Goal: Task Accomplishment & Management: Use online tool/utility

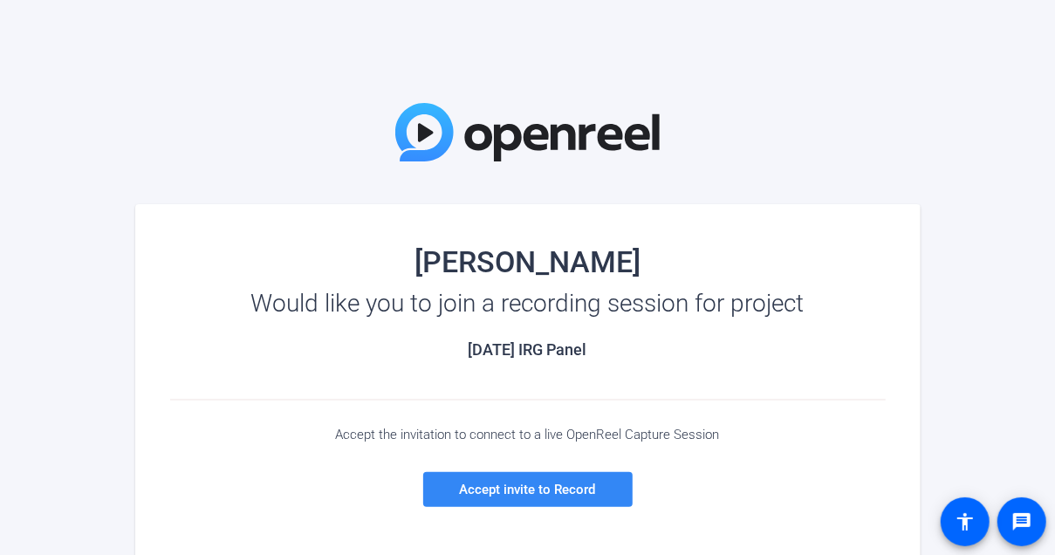
click at [532, 494] on span "Accept invite to Record" at bounding box center [528, 490] width 136 height 16
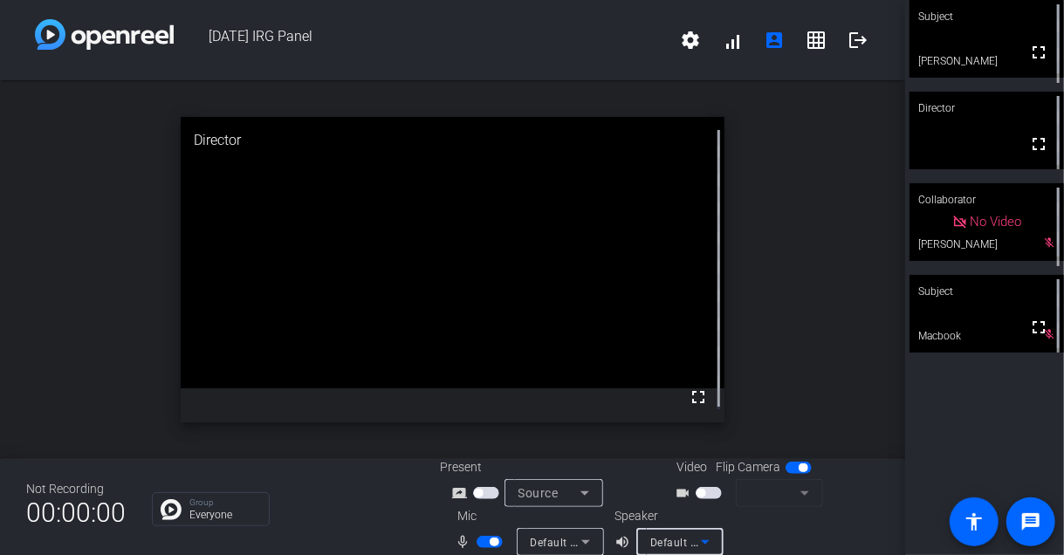
click at [704, 543] on icon at bounding box center [705, 542] width 9 height 4
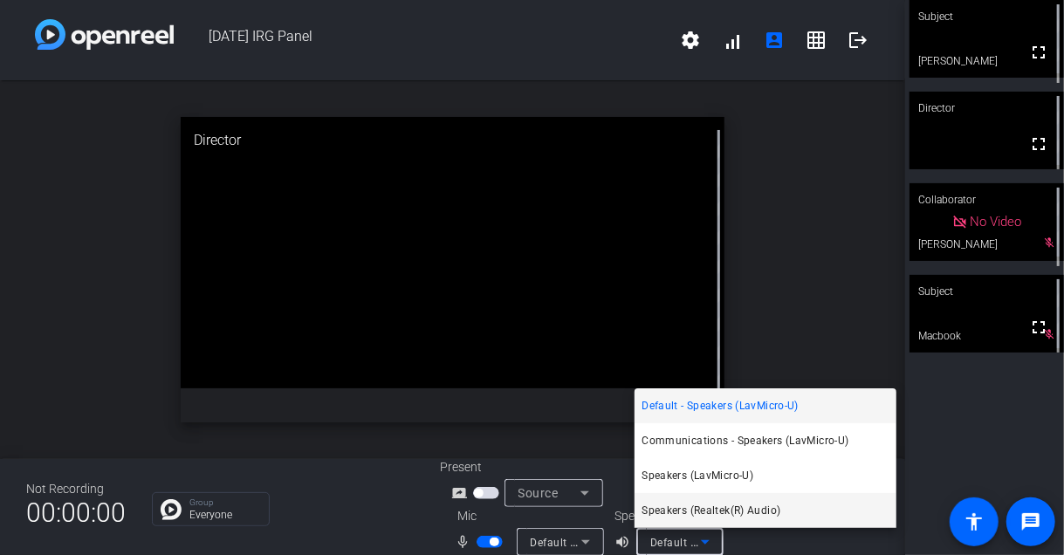
click at [675, 512] on span "Speakers (Realtek(R) Audio)" at bounding box center [711, 510] width 139 height 21
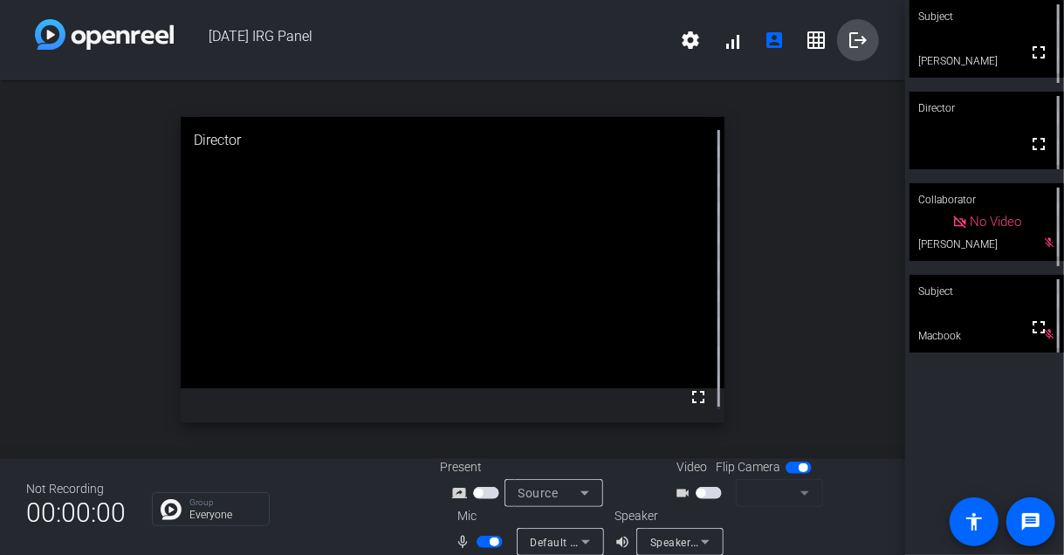
click at [850, 40] on mat-icon "logout" at bounding box center [858, 40] width 21 height 21
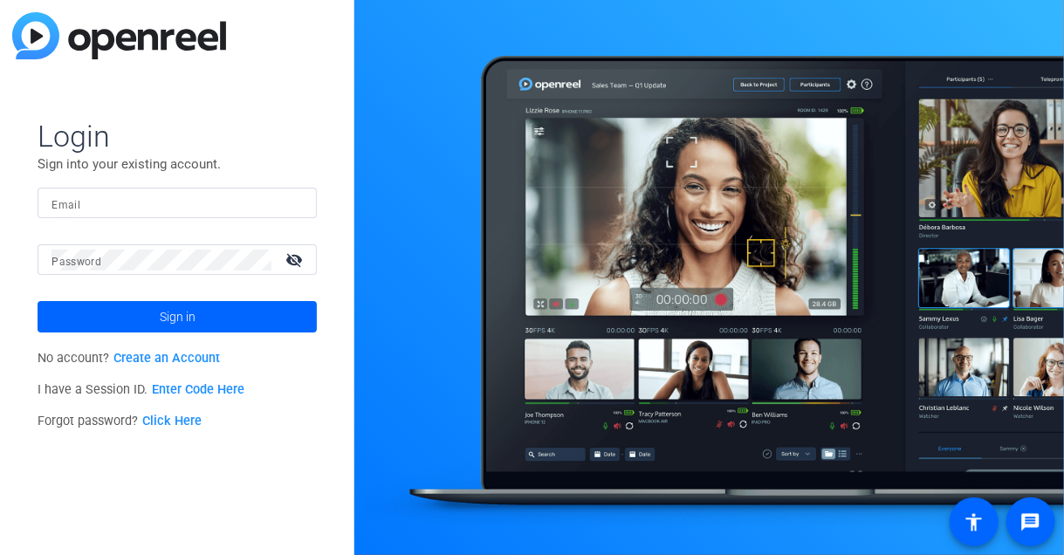
click at [185, 387] on link "Enter Code Here" at bounding box center [198, 389] width 93 height 15
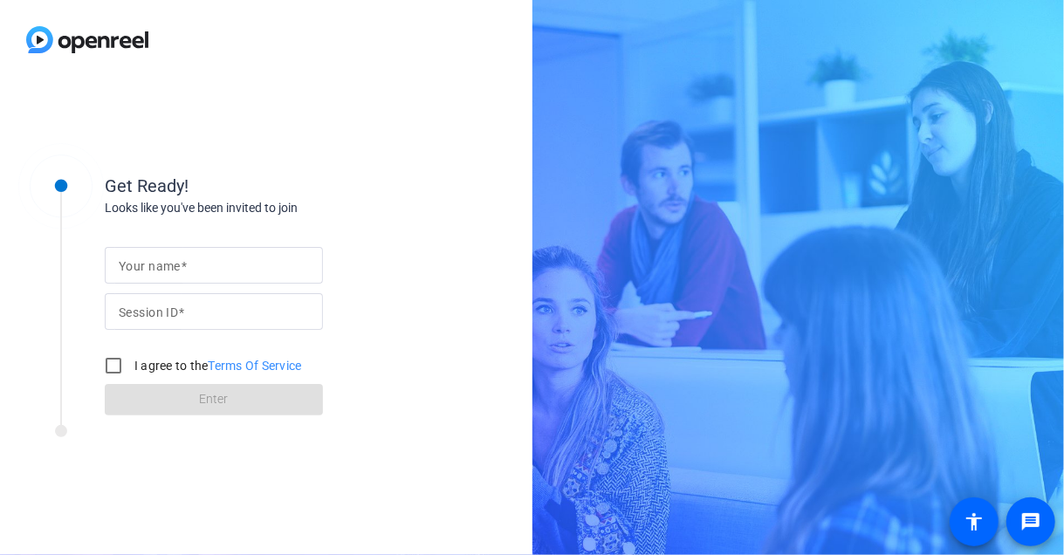
click at [178, 265] on mat-label "Your name" at bounding box center [150, 266] width 62 height 14
click at [178, 265] on input "Your name" at bounding box center [214, 265] width 190 height 21
type input "BE"
click at [182, 319] on input "Session ID" at bounding box center [214, 311] width 190 height 21
type input "4GUb"
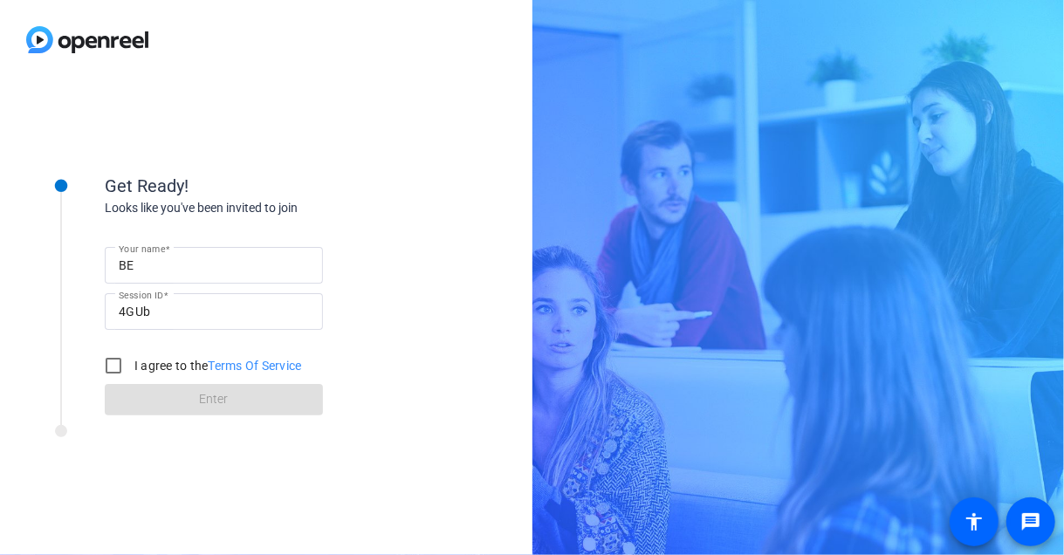
click at [151, 364] on label "I agree to the Terms Of Service" at bounding box center [216, 365] width 171 height 17
click at [131, 364] on input "I agree to the Terms Of Service" at bounding box center [113, 365] width 35 height 35
checkbox input "true"
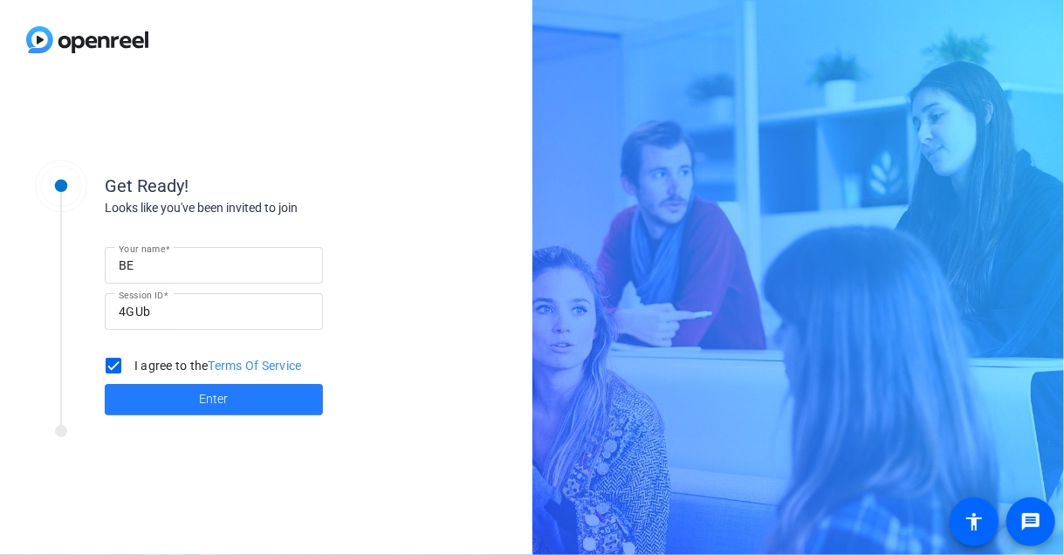
click at [168, 389] on span at bounding box center [214, 400] width 218 height 42
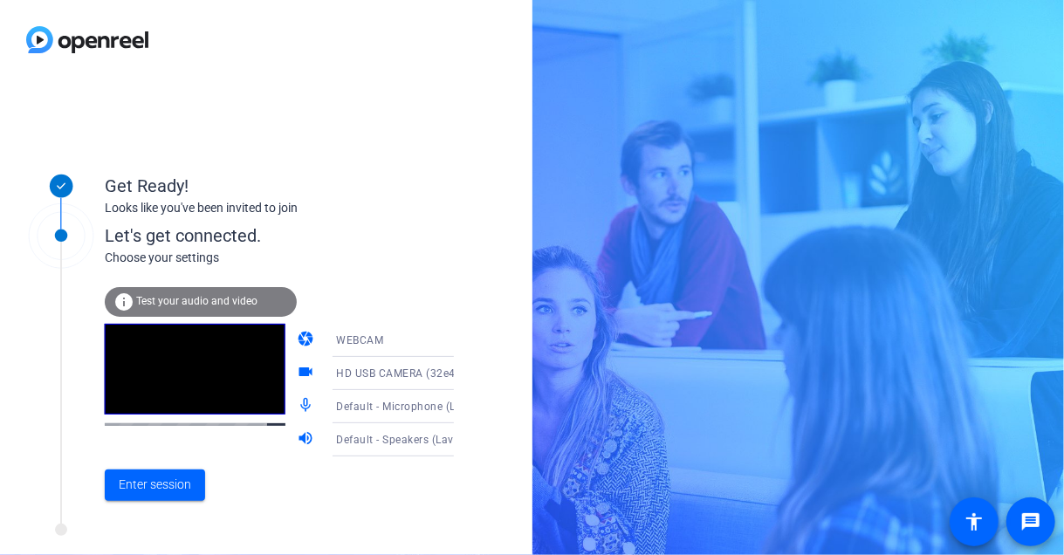
click at [389, 372] on div "camera WEBCAM videocam HD USB CAMERA (32e4:0317) mic_none Default - Microphone …" at bounding box center [393, 390] width 192 height 133
click at [172, 292] on div "info Test your audio and video" at bounding box center [201, 302] width 192 height 30
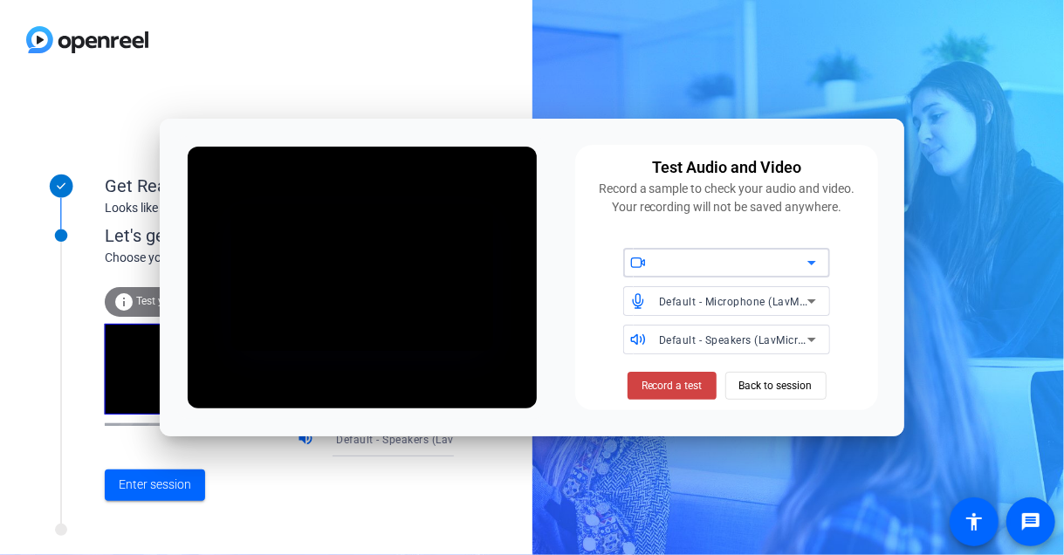
click at [672, 360] on div "Test Audio and Video Record a sample to check your audio and video. Your record…" at bounding box center [726, 277] width 303 height 265
click at [793, 304] on span "Default - Microphone (LavMicro-U)" at bounding box center [746, 301] width 175 height 14
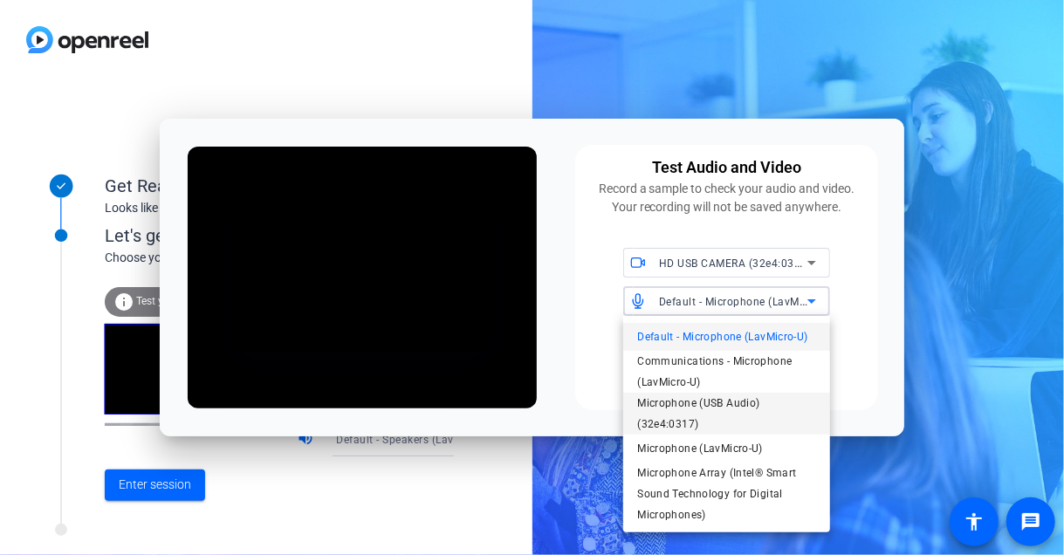
click at [677, 394] on span "Microphone (USB Audio) (32e4:0317)" at bounding box center [726, 414] width 179 height 42
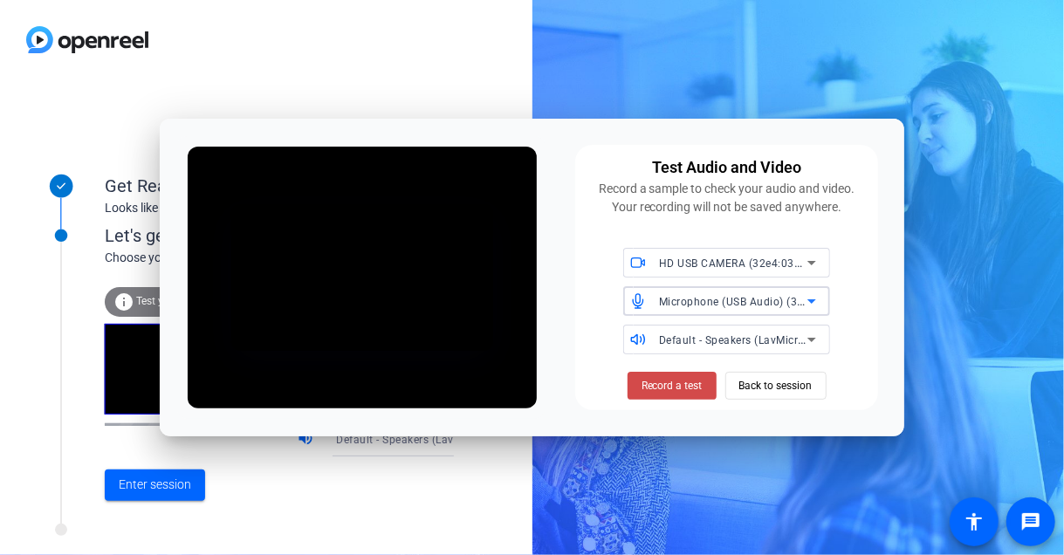
click at [670, 377] on span at bounding box center [672, 386] width 89 height 42
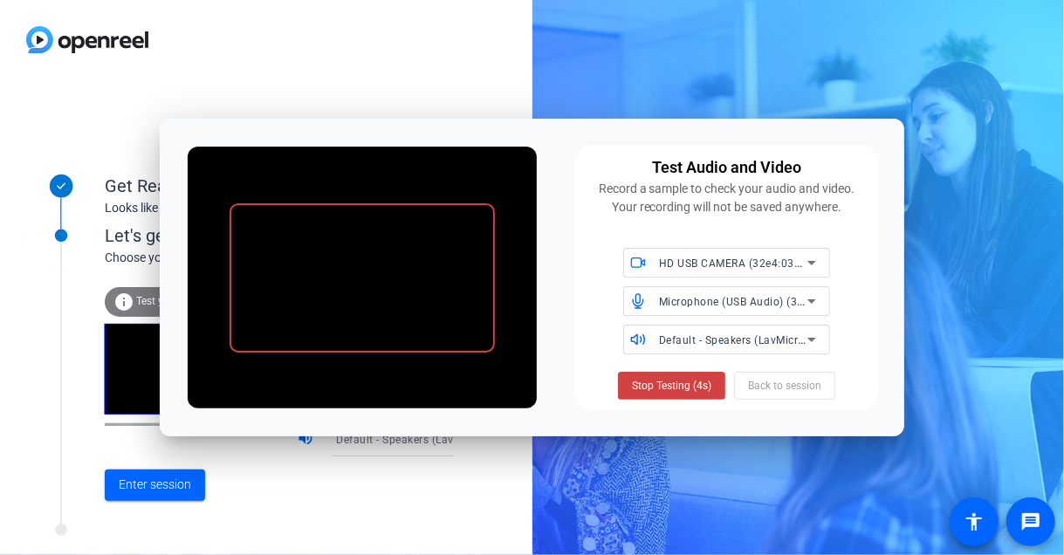
click at [670, 377] on span at bounding box center [671, 386] width 107 height 42
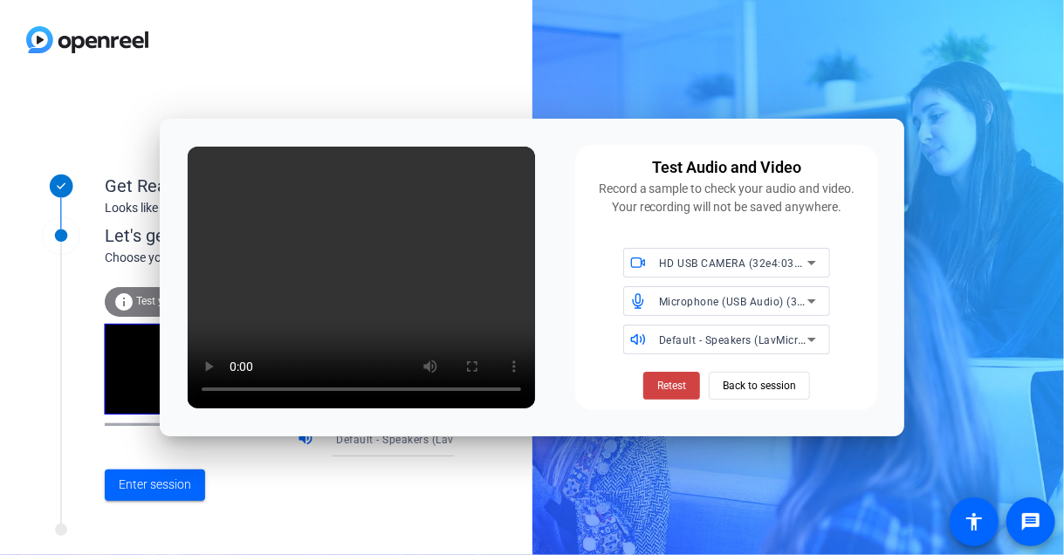
click at [808, 294] on icon at bounding box center [811, 301] width 21 height 21
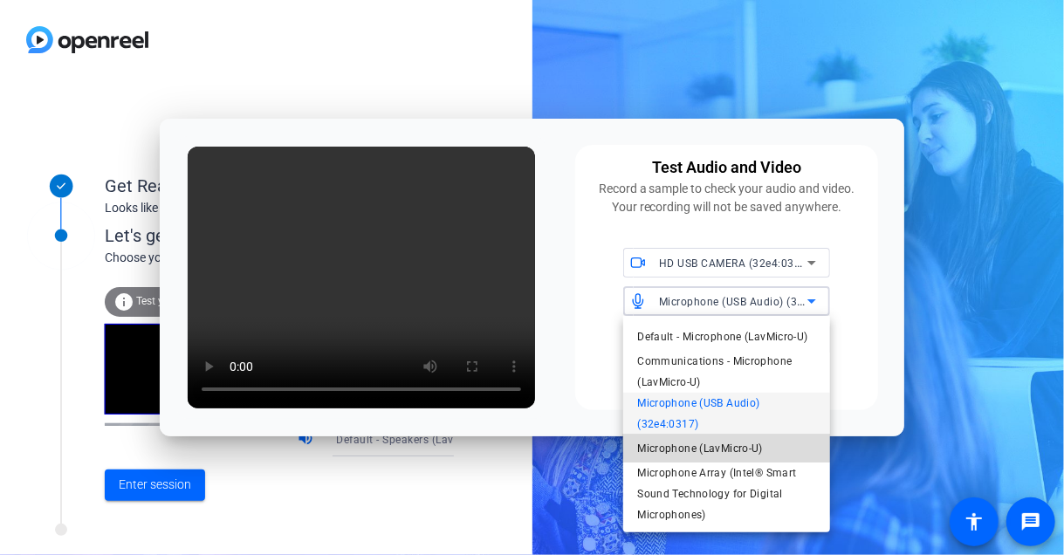
click at [682, 444] on span "Microphone (LavMicro-U)" at bounding box center [700, 448] width 126 height 21
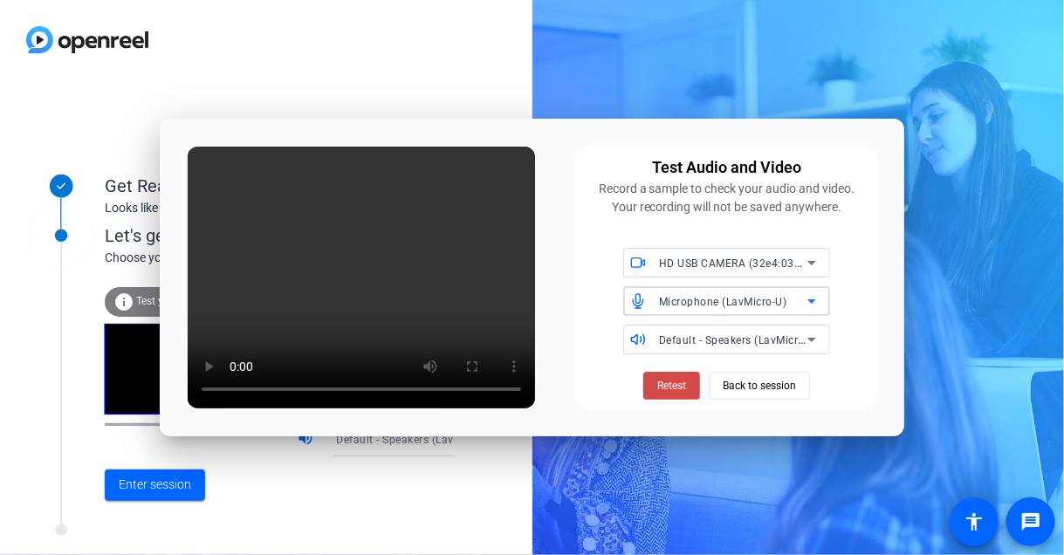
click at [657, 381] on span "Retest" at bounding box center [671, 386] width 29 height 16
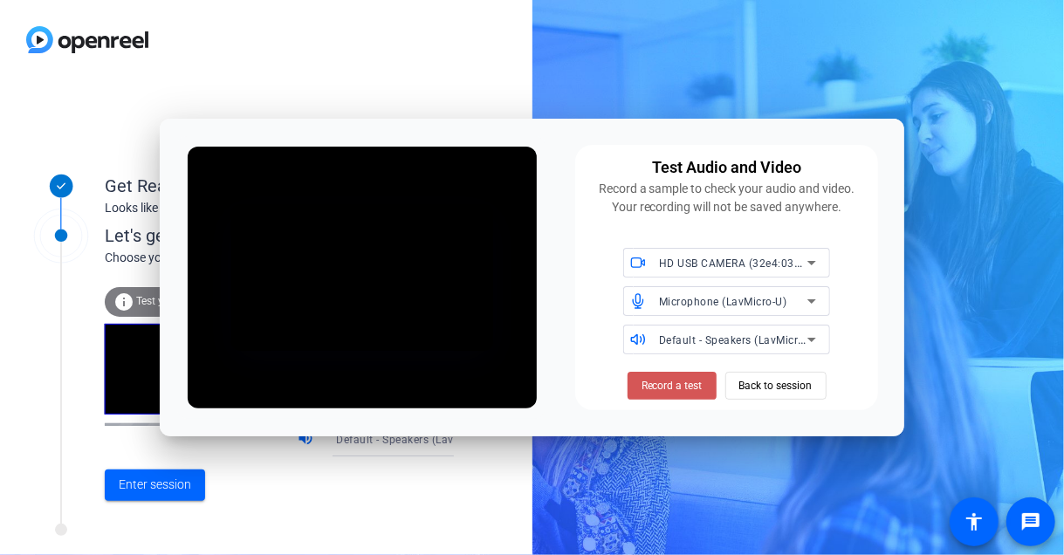
click at [656, 381] on span "Record a test" at bounding box center [672, 386] width 61 height 16
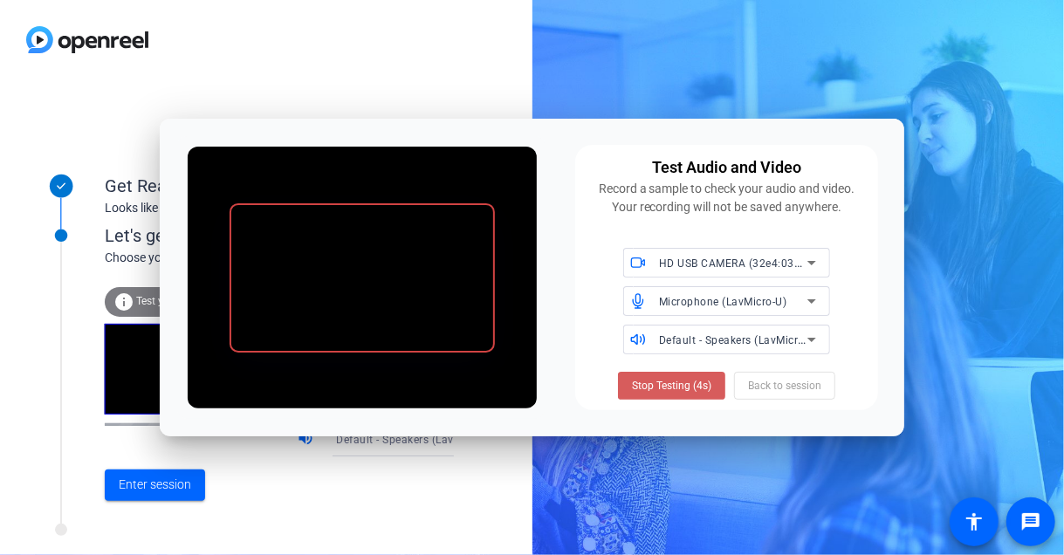
click at [660, 382] on span "Stop Testing (4s)" at bounding box center [671, 386] width 79 height 16
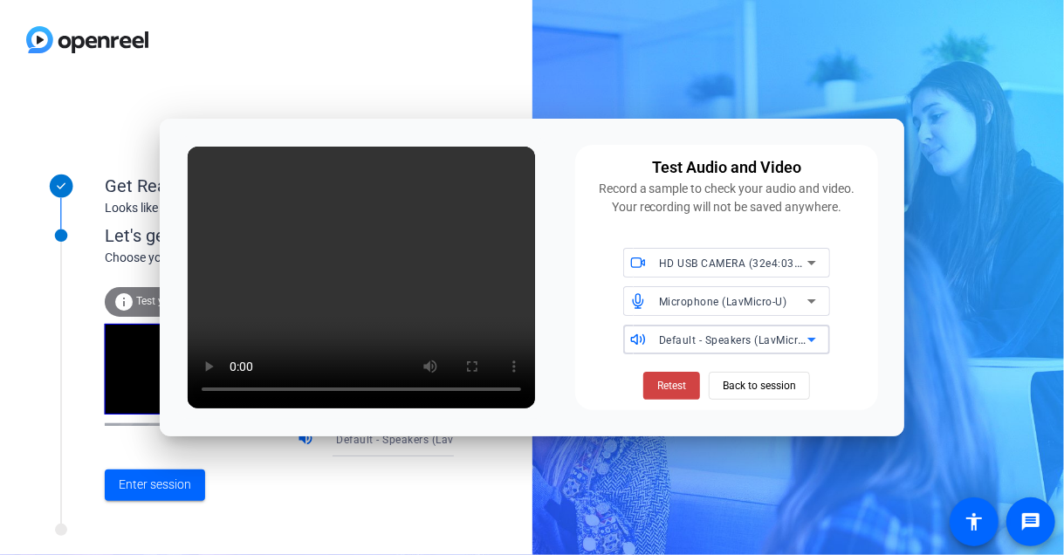
click at [795, 343] on span "Default - Speakers (LavMicro-U)" at bounding box center [739, 340] width 161 height 14
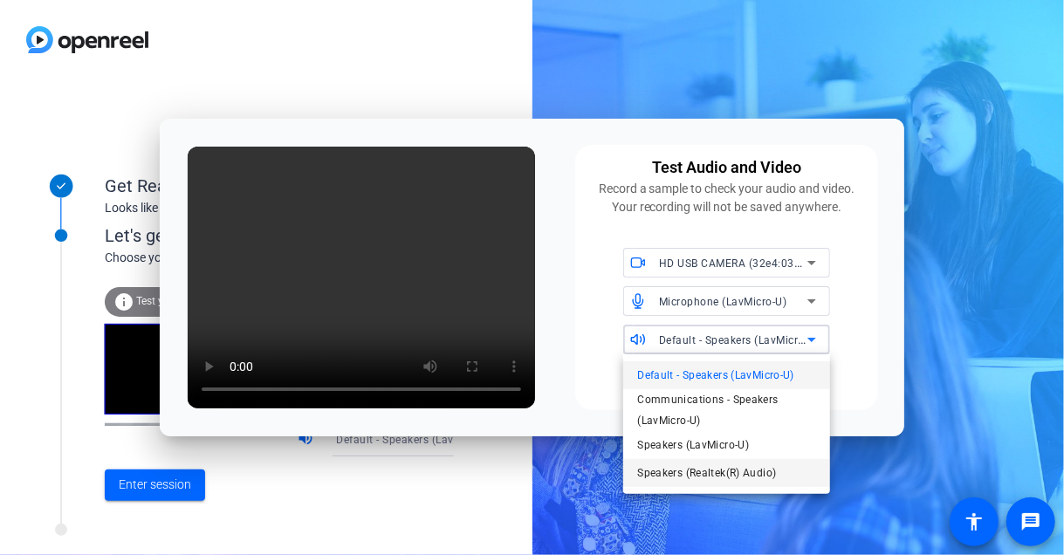
click at [731, 470] on span "Speakers (Realtek(R) Audio)" at bounding box center [706, 473] width 139 height 21
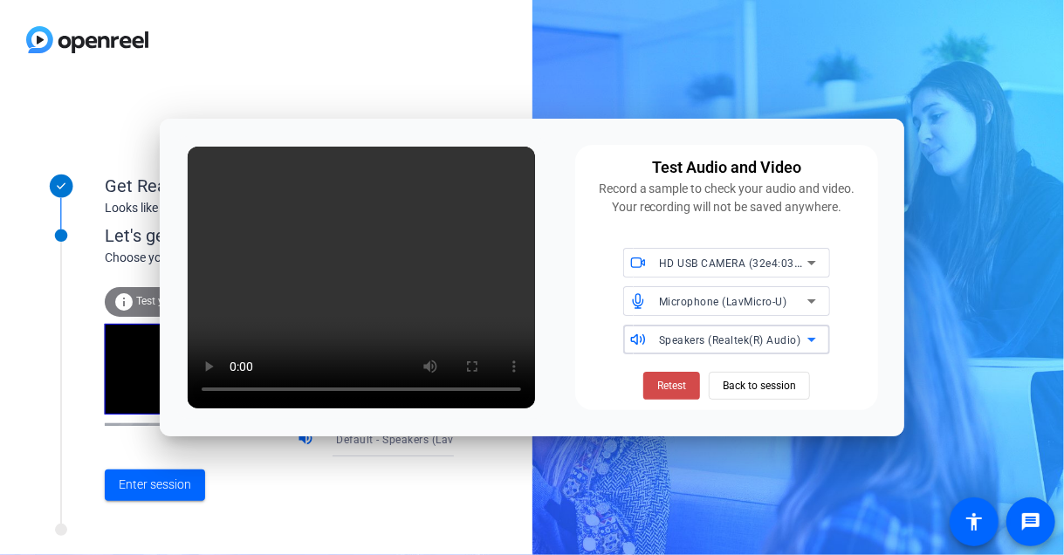
click at [675, 383] on span "Retest" at bounding box center [671, 386] width 29 height 16
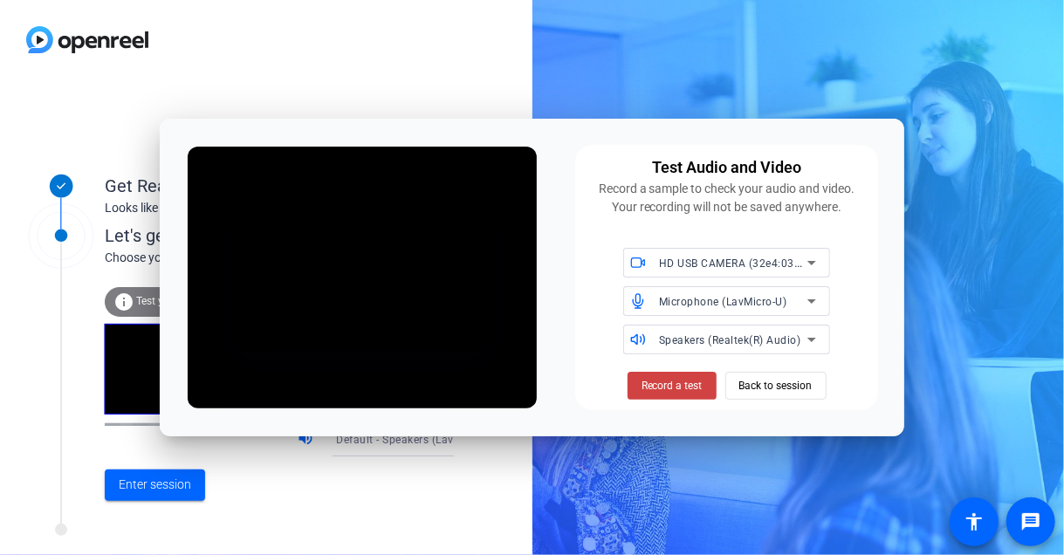
click at [675, 383] on span "Record a test" at bounding box center [672, 386] width 61 height 16
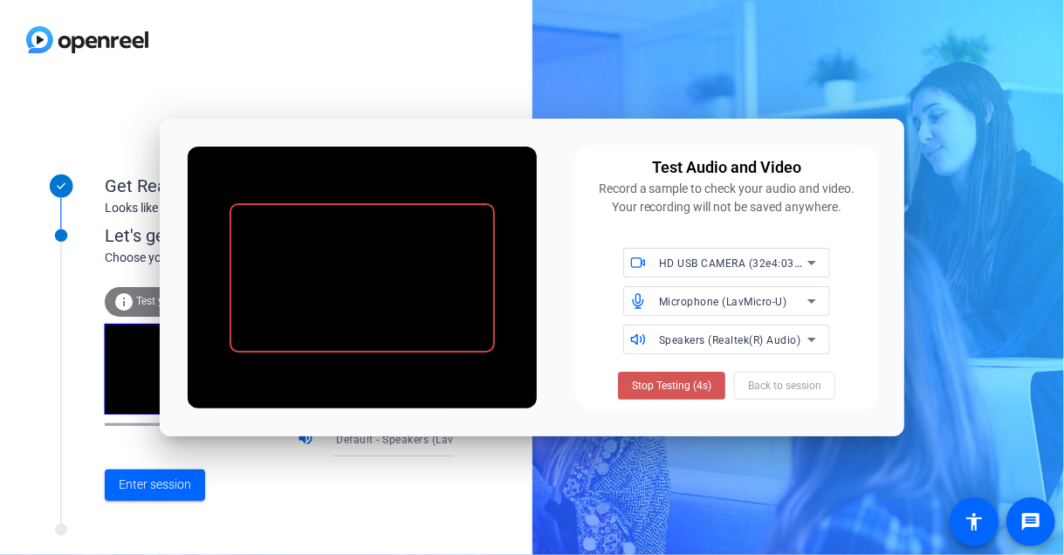
click at [675, 383] on span "Stop Testing (4s)" at bounding box center [671, 386] width 79 height 16
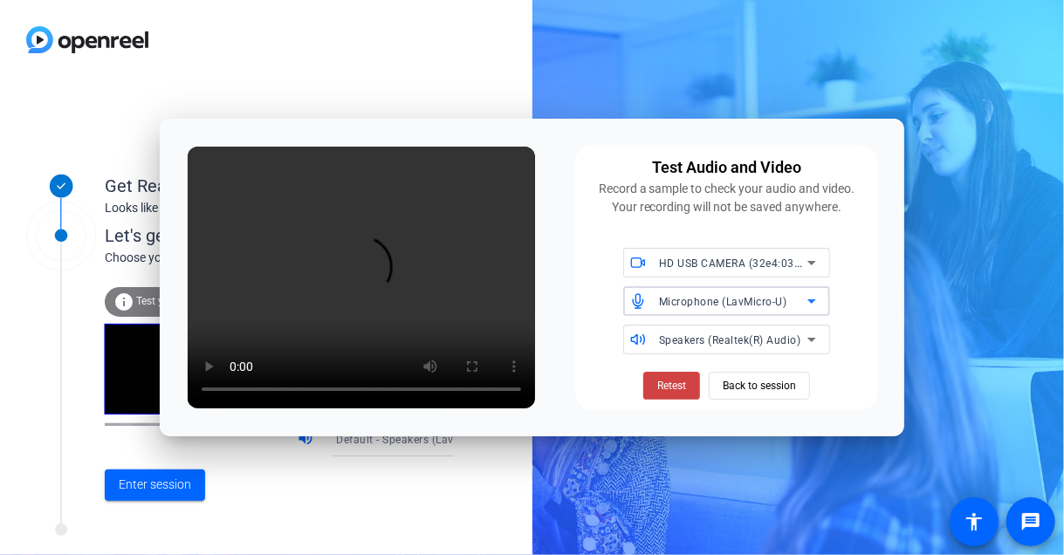
click at [772, 301] on span "Microphone (LavMicro-U)" at bounding box center [723, 302] width 128 height 12
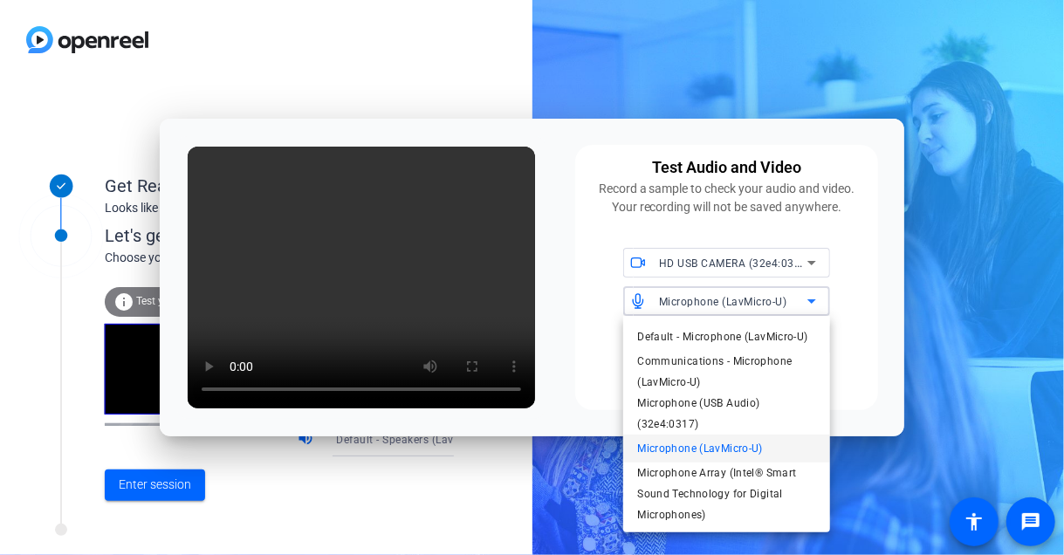
click at [772, 301] on div at bounding box center [532, 277] width 1064 height 555
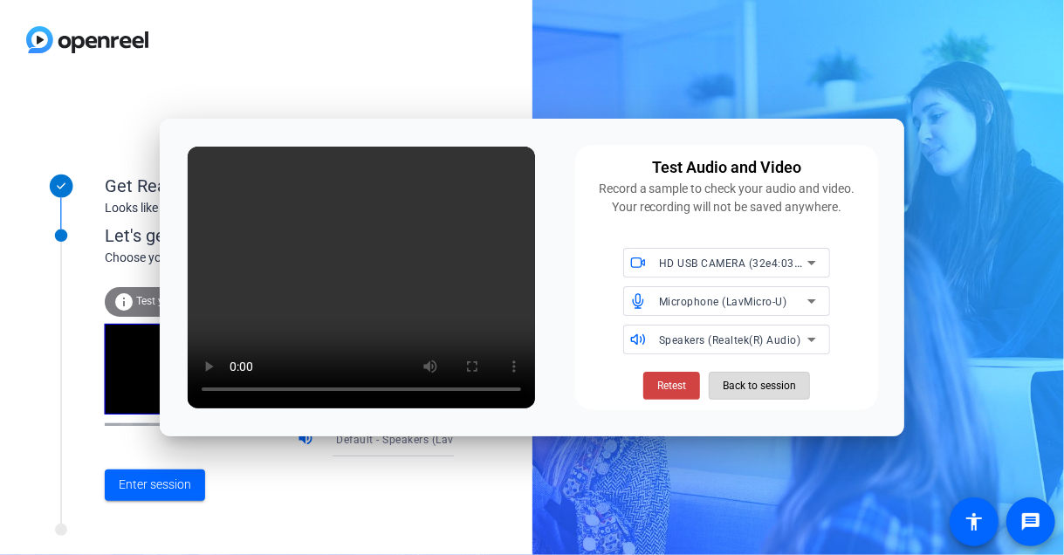
click at [778, 387] on span "Back to session" at bounding box center [759, 385] width 73 height 33
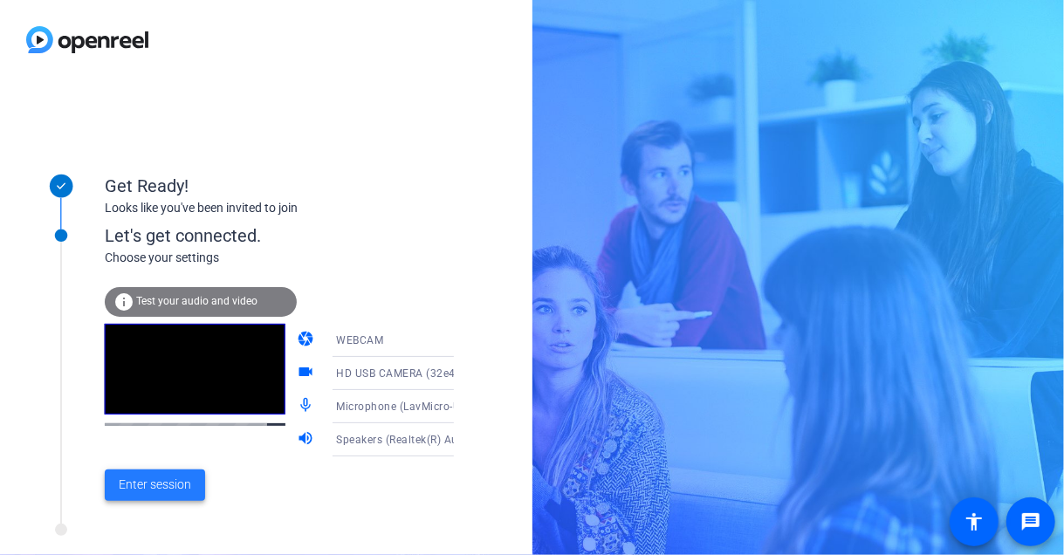
click at [132, 482] on span "Enter session" at bounding box center [155, 485] width 72 height 18
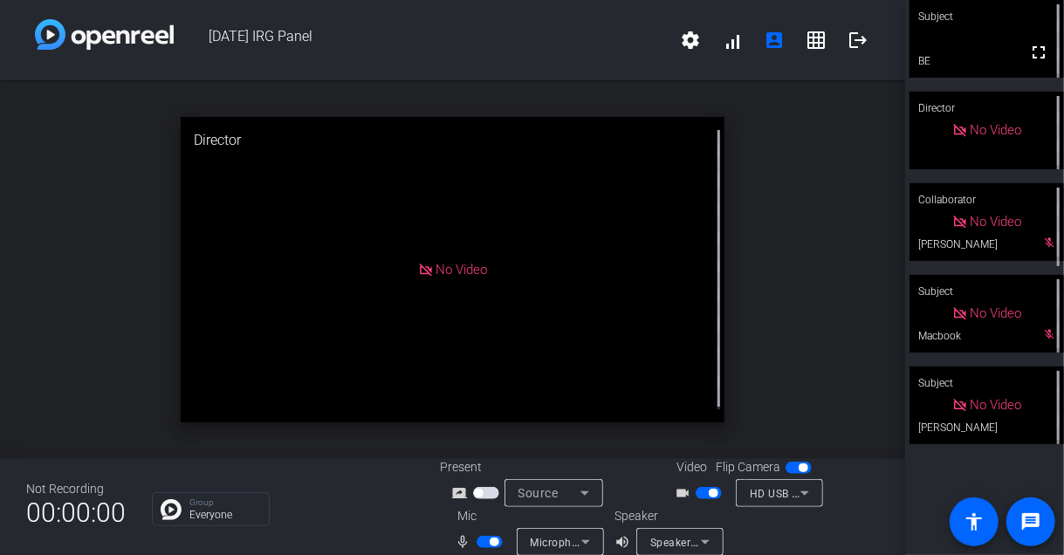
drag, startPoint x: 938, startPoint y: 484, endPoint x: 859, endPoint y: 502, distance: 81.5
click at [859, 502] on div "Video Flip Camera videocam_outline HD USB CAMERA (32e4:0317)" at bounding box center [770, 482] width 220 height 49
click at [942, 25] on div "Subject" at bounding box center [987, 16] width 154 height 33
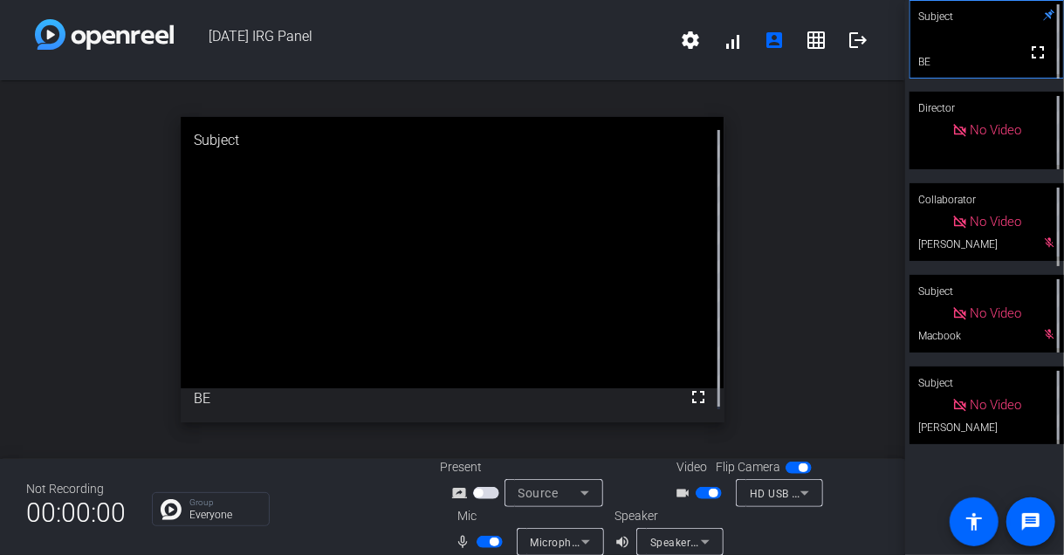
click at [998, 154] on div "No Video" at bounding box center [987, 131] width 154 height 78
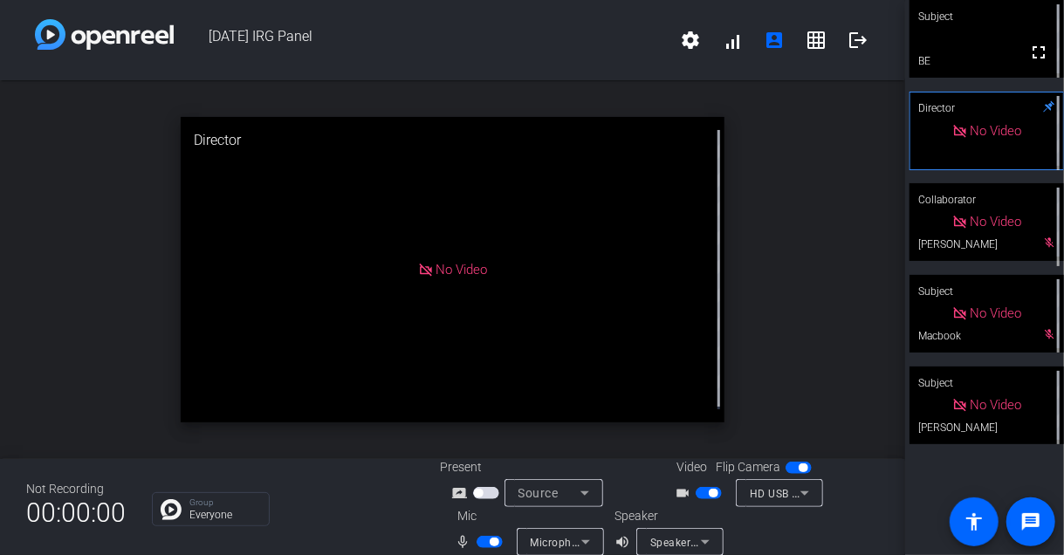
click at [973, 227] on div "No Video" at bounding box center [987, 222] width 70 height 20
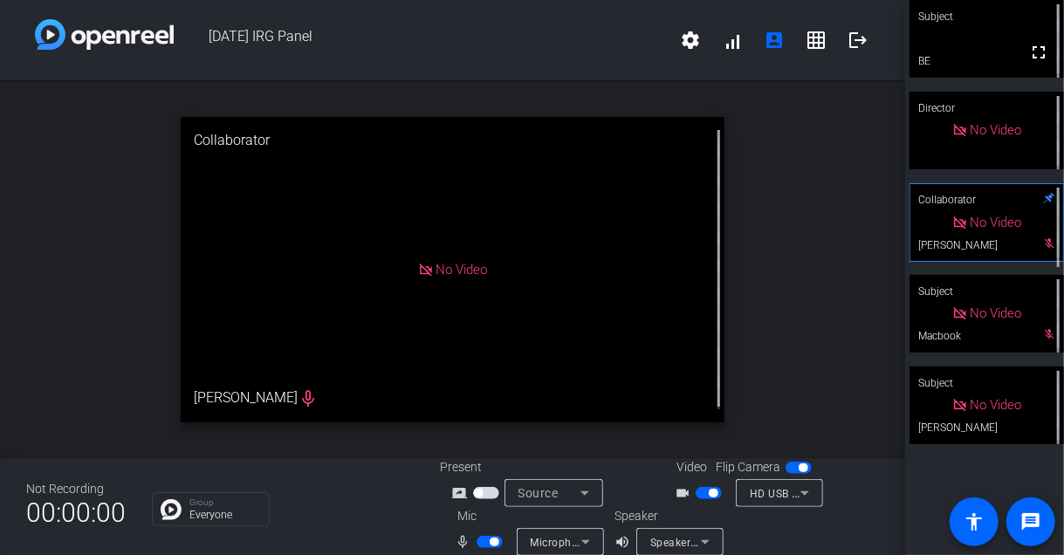
click at [994, 303] on div "Subject" at bounding box center [987, 291] width 154 height 33
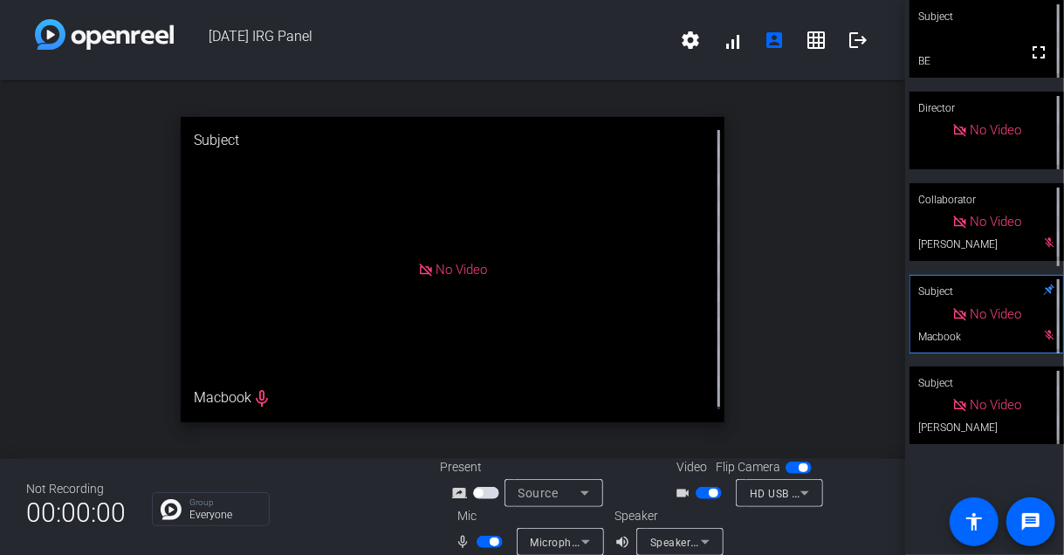
click at [981, 408] on div "No Video" at bounding box center [987, 405] width 70 height 20
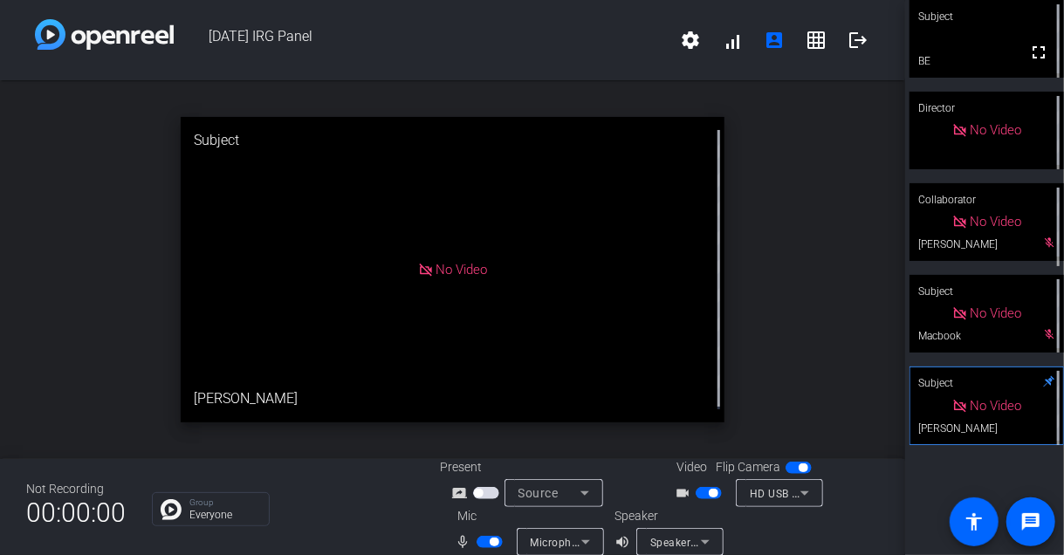
click at [982, 466] on div "Subject fullscreen BE Director No Video Collaborator No Video [PERSON_NAME] mic…" at bounding box center [984, 277] width 159 height 555
click at [1032, 248] on div "No Video" at bounding box center [987, 222] width 154 height 78
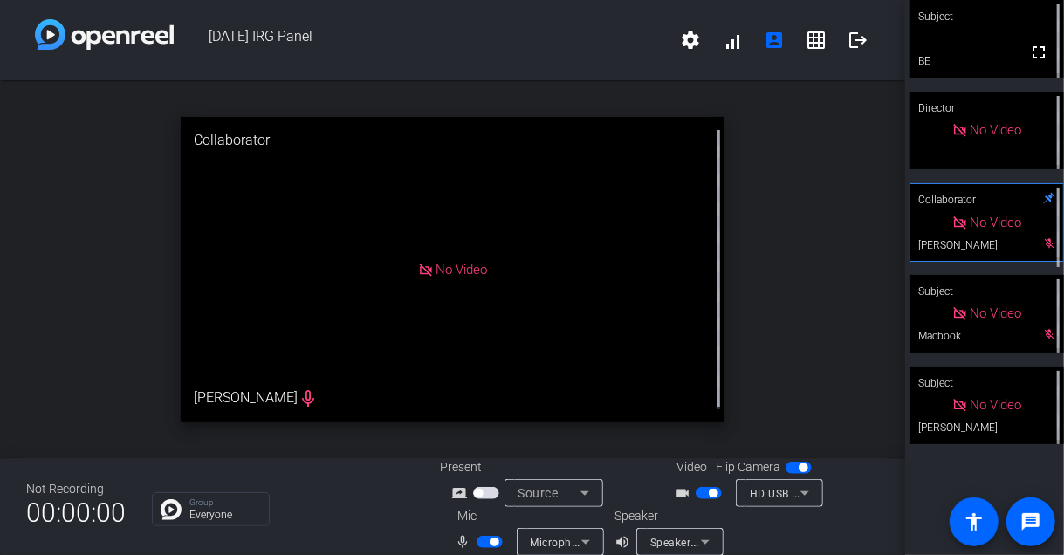
click at [1032, 246] on div "No Video" at bounding box center [986, 222] width 153 height 77
click at [992, 230] on span "No Video" at bounding box center [996, 222] width 51 height 16
click at [850, 43] on mat-icon "logout" at bounding box center [858, 40] width 21 height 21
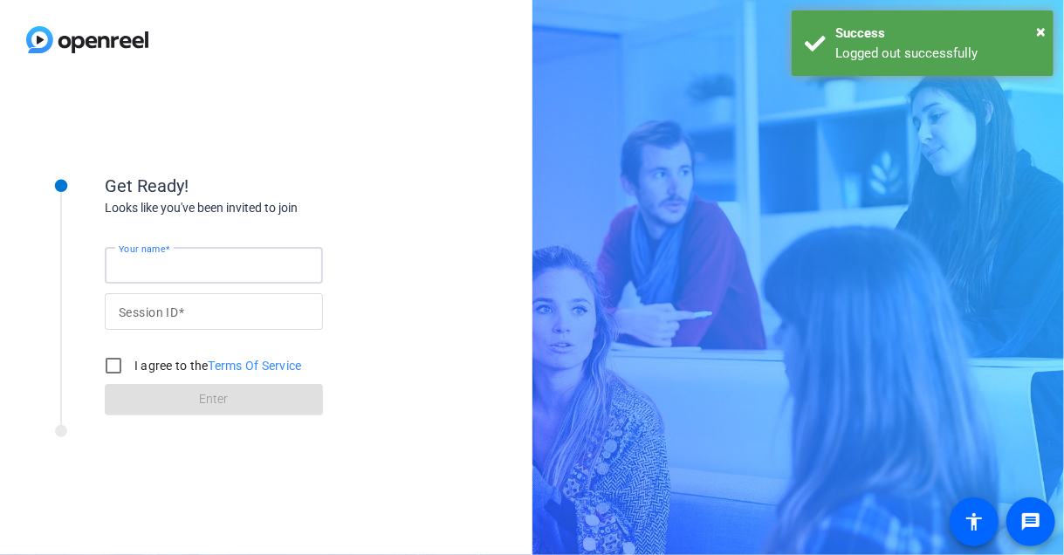
click at [242, 264] on input "Your name" at bounding box center [214, 265] width 190 height 21
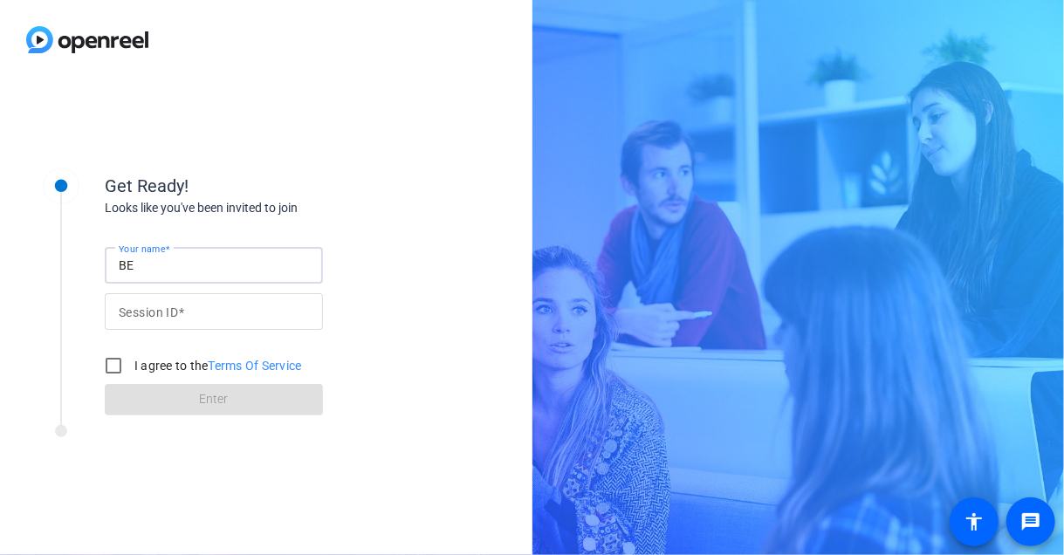
type input "BE"
click at [184, 308] on span at bounding box center [181, 312] width 6 height 14
click at [184, 308] on input "Session ID" at bounding box center [214, 311] width 190 height 21
type input "4GUb"
click at [115, 366] on input "I agree to the Terms Of Service" at bounding box center [113, 365] width 35 height 35
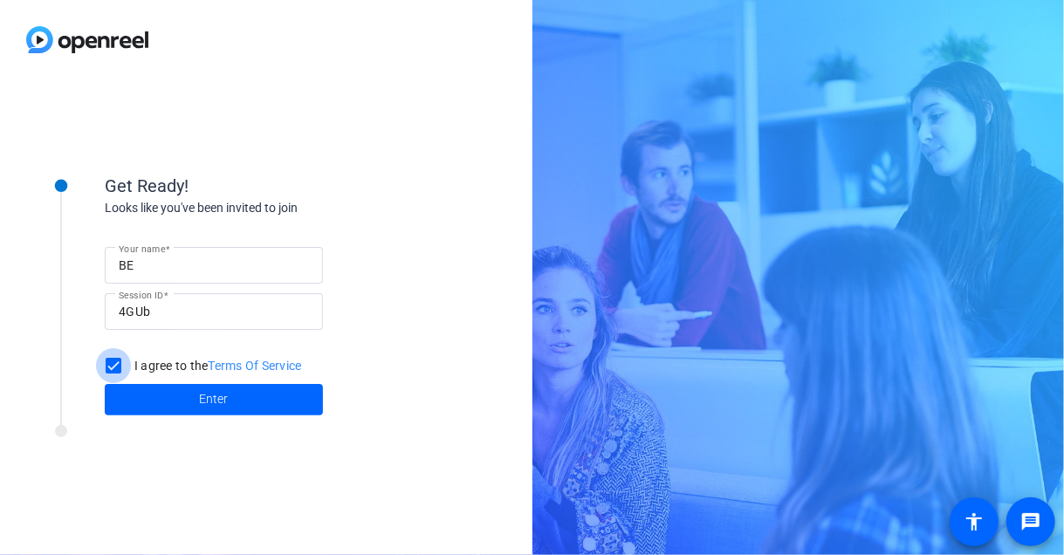
click at [115, 366] on input "I agree to the Terms Of Service" at bounding box center [113, 365] width 35 height 35
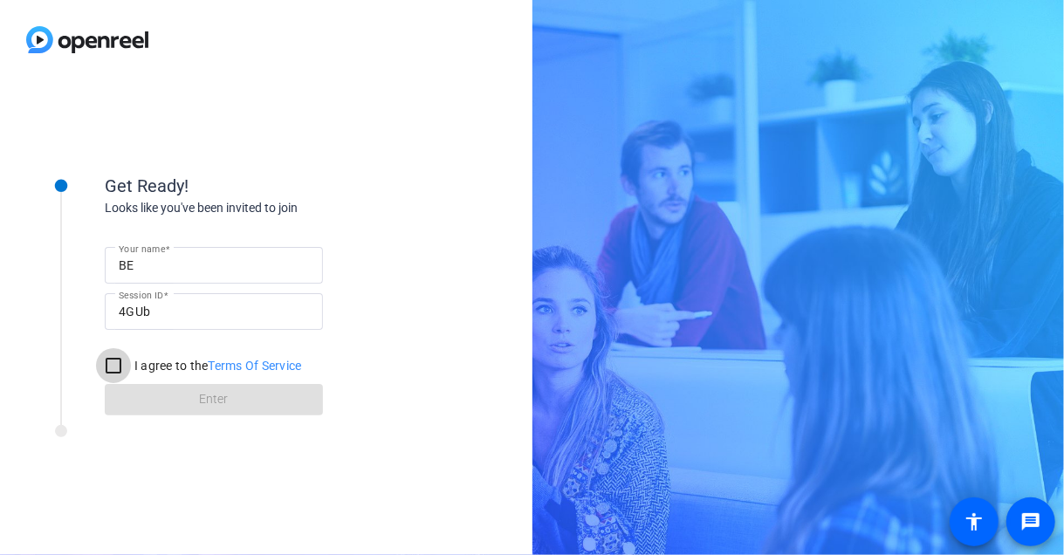
drag, startPoint x: 118, startPoint y: 368, endPoint x: 158, endPoint y: 408, distance: 56.2
click at [158, 408] on form "Your name BE Session ID 4GUb I agree to the Terms Of Service Enter" at bounding box center [214, 326] width 218 height 178
click at [115, 366] on input "I agree to the Terms Of Service" at bounding box center [113, 365] width 35 height 35
checkbox input "true"
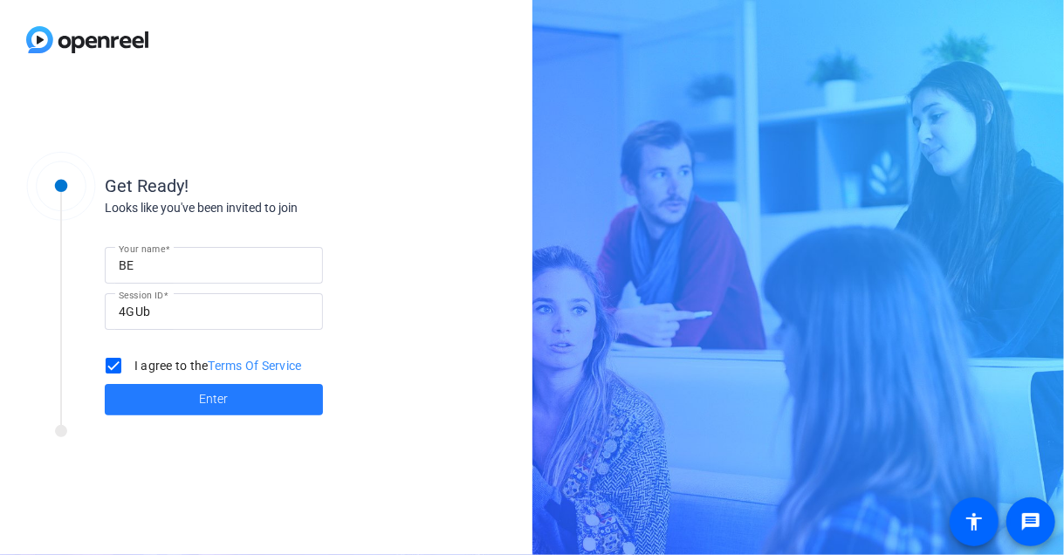
click at [189, 397] on span at bounding box center [214, 400] width 218 height 42
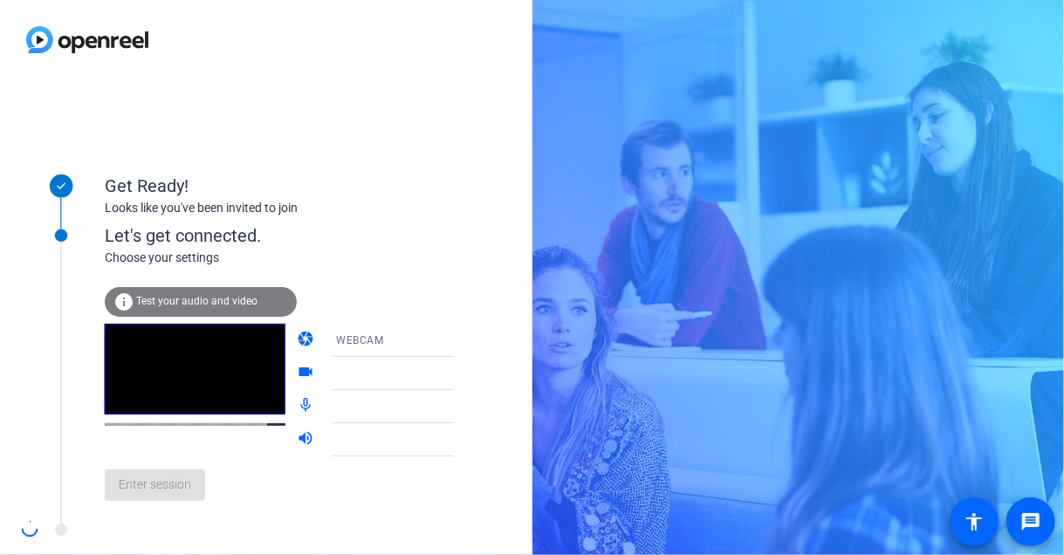
click at [461, 374] on icon at bounding box center [471, 373] width 21 height 21
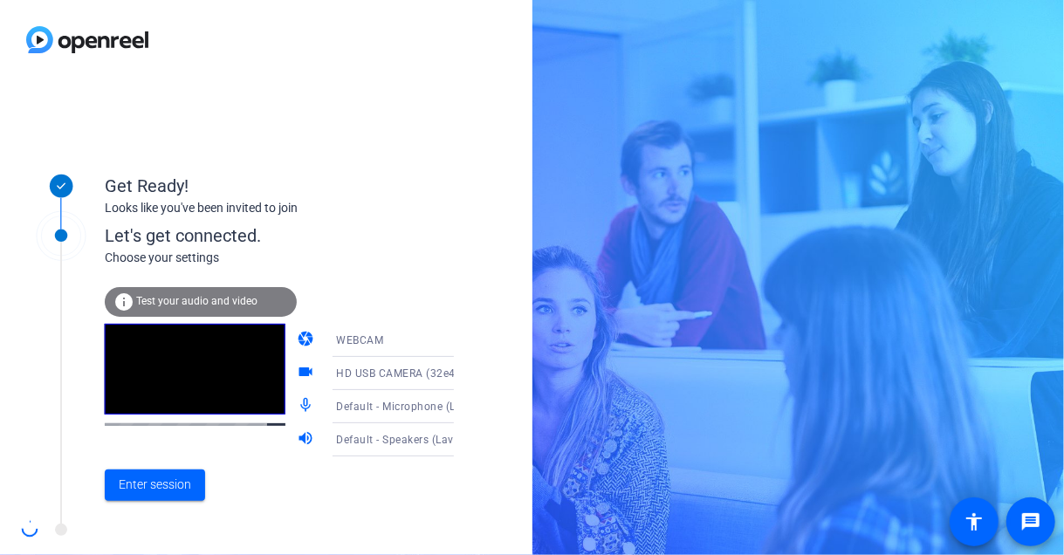
click at [390, 357] on div "HD USB CAMERA (32e4:0317)" at bounding box center [405, 373] width 139 height 33
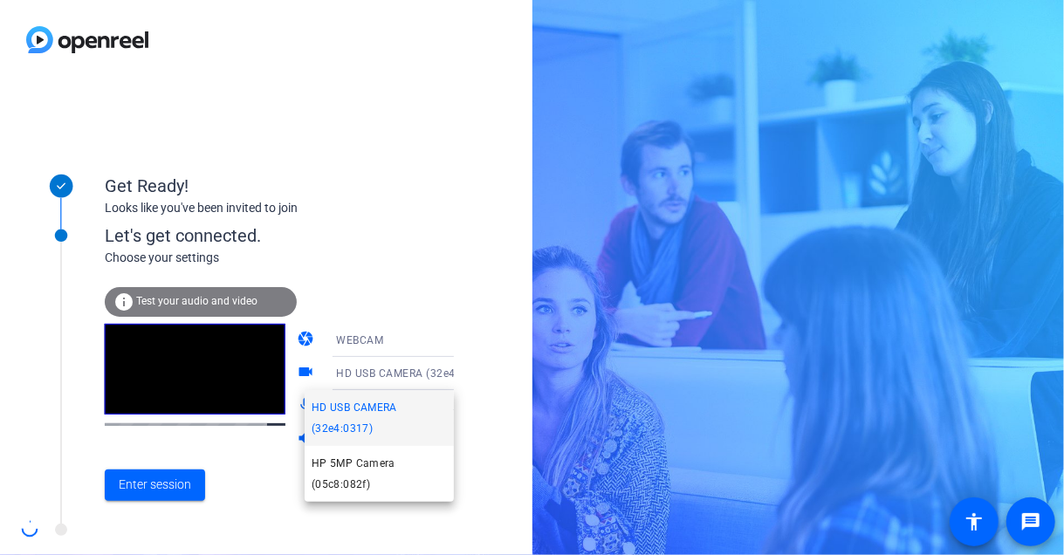
click at [380, 420] on span "HD USB CAMERA (32e4:0317)" at bounding box center [379, 418] width 135 height 42
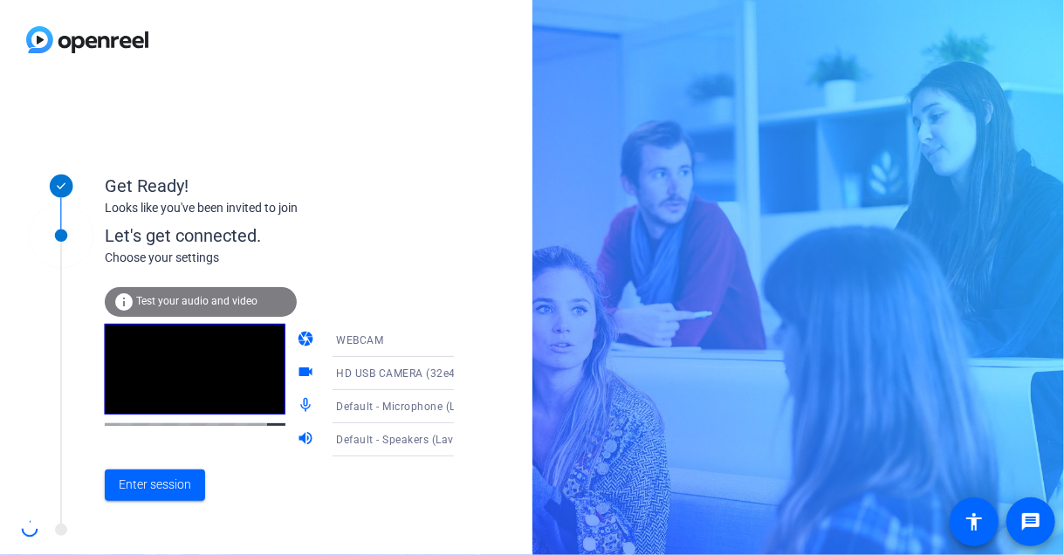
click at [396, 441] on span "Default - Speakers (LavMicro-U)" at bounding box center [416, 439] width 161 height 14
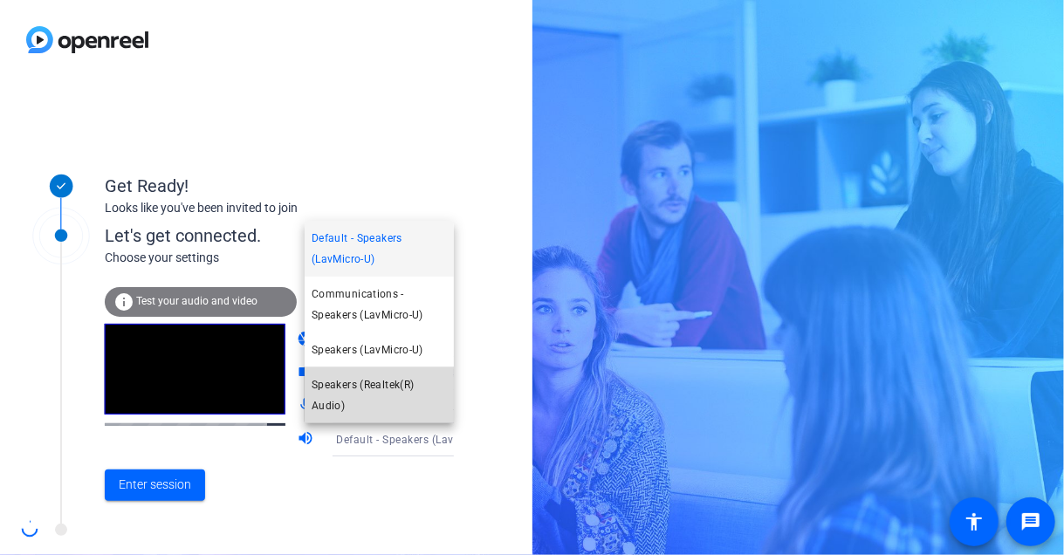
click at [381, 381] on span "Speakers (Realtek(R) Audio)" at bounding box center [379, 395] width 135 height 42
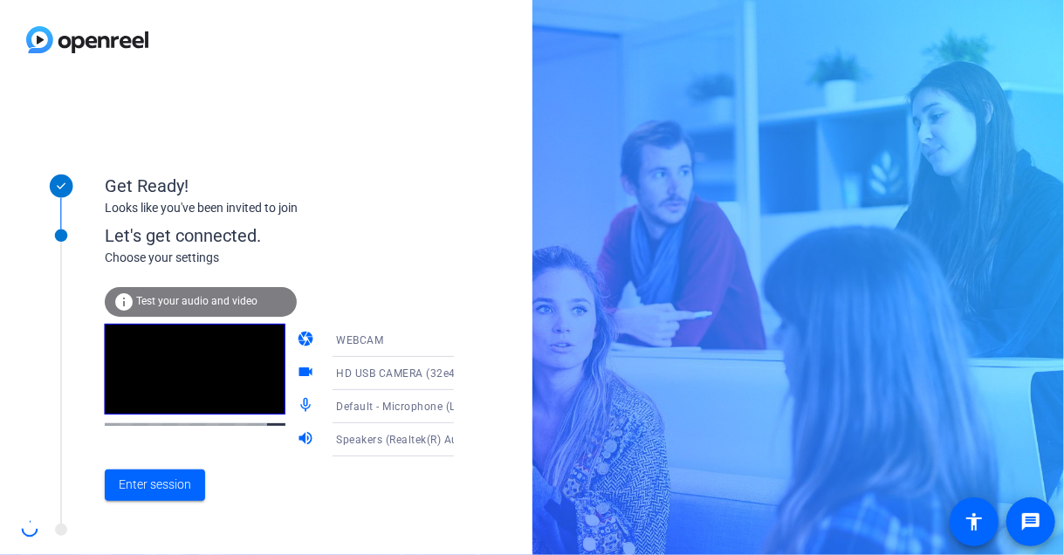
click at [422, 403] on span "Default - Microphone (LavMicro-U)" at bounding box center [423, 406] width 175 height 14
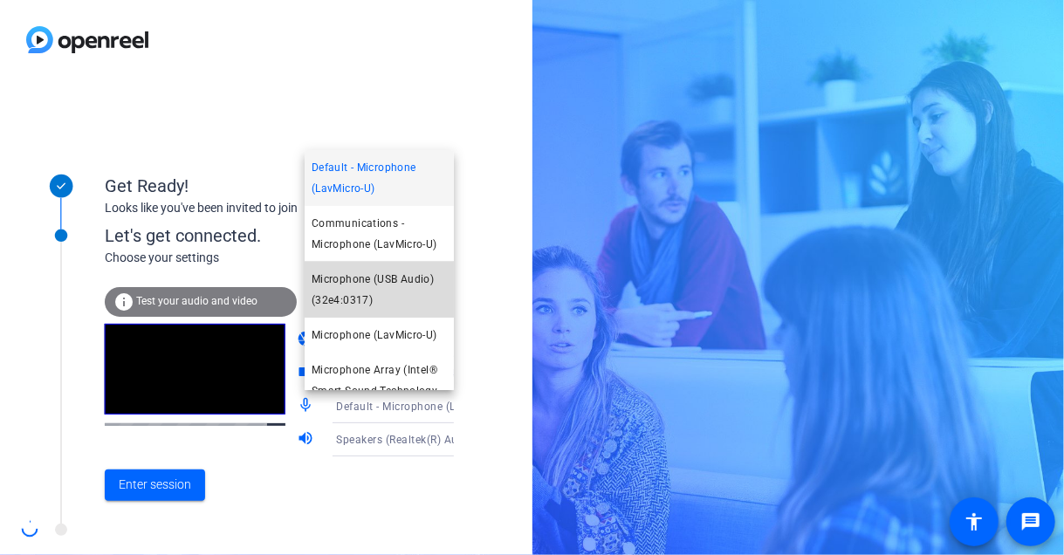
click at [382, 287] on span "Microphone (USB Audio) (32e4:0317)" at bounding box center [379, 290] width 135 height 42
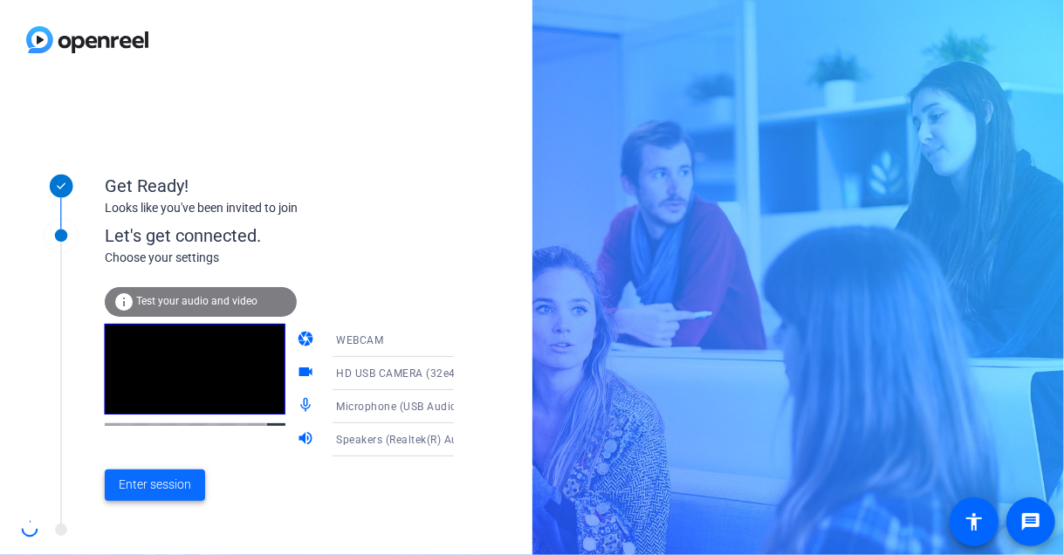
click at [158, 481] on span "Enter session" at bounding box center [155, 485] width 72 height 18
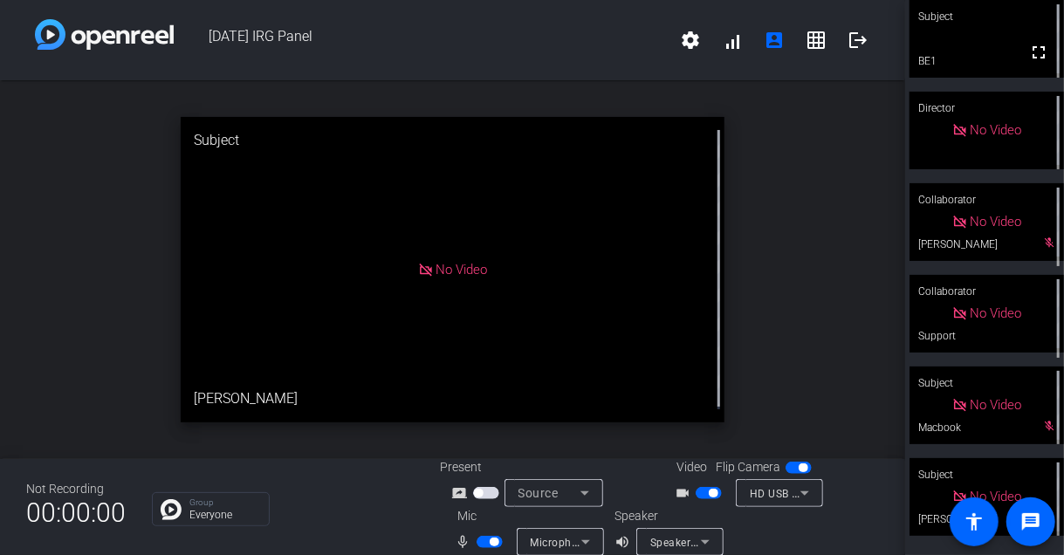
click at [594, 402] on div "No Video" at bounding box center [452, 269] width 543 height 305
click at [848, 32] on mat-icon "logout" at bounding box center [858, 40] width 21 height 21
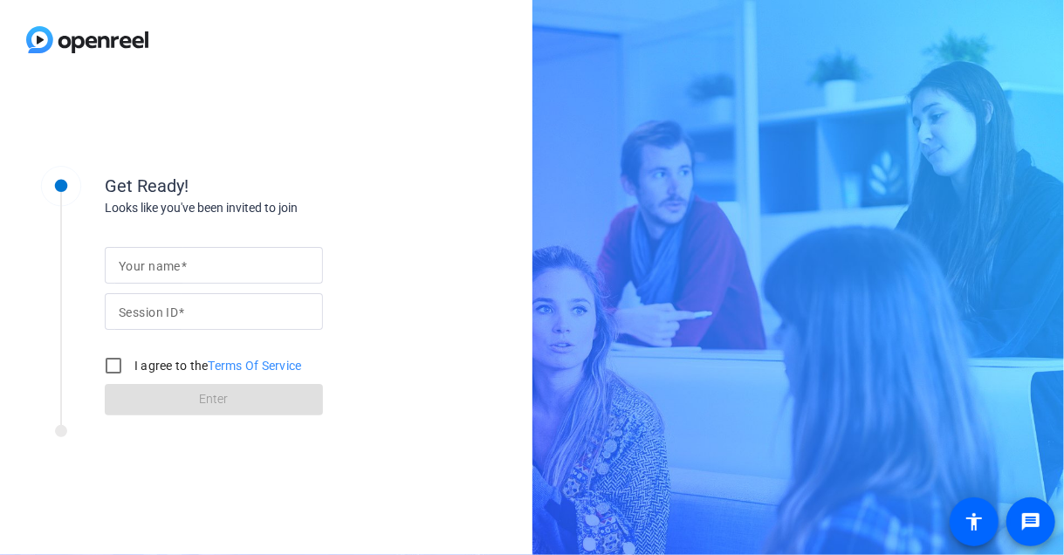
click at [180, 251] on div at bounding box center [214, 265] width 190 height 37
type input "BE"
click at [167, 305] on mat-label "Session ID" at bounding box center [148, 312] width 59 height 14
click at [167, 305] on input "Session ID" at bounding box center [214, 311] width 190 height 21
click at [156, 305] on mat-label "Session ID" at bounding box center [148, 312] width 59 height 14
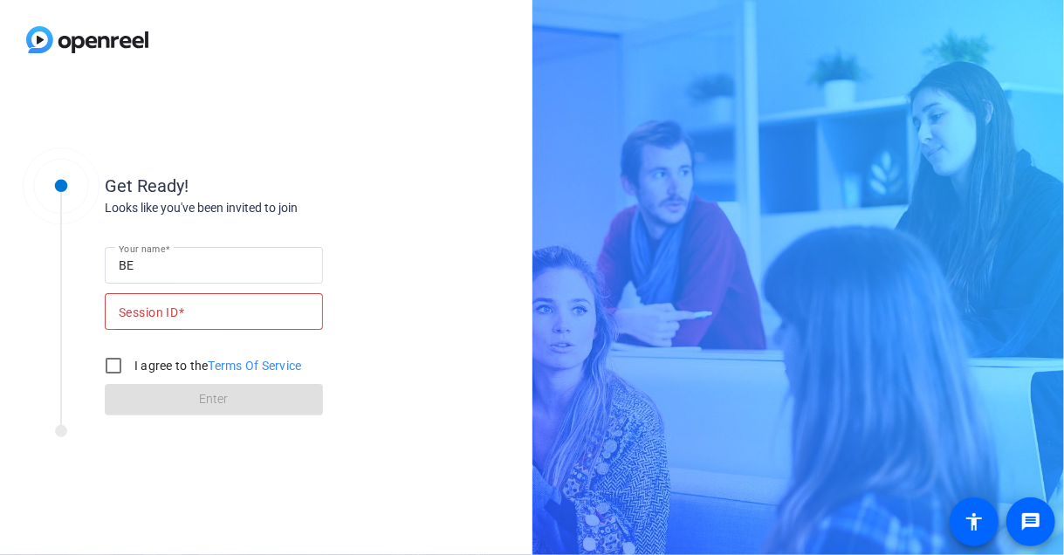
click at [156, 305] on input "Session ID" at bounding box center [214, 311] width 190 height 21
type input "4GUb"
click at [111, 361] on input "I agree to the Terms Of Service" at bounding box center [113, 365] width 35 height 35
checkbox input "true"
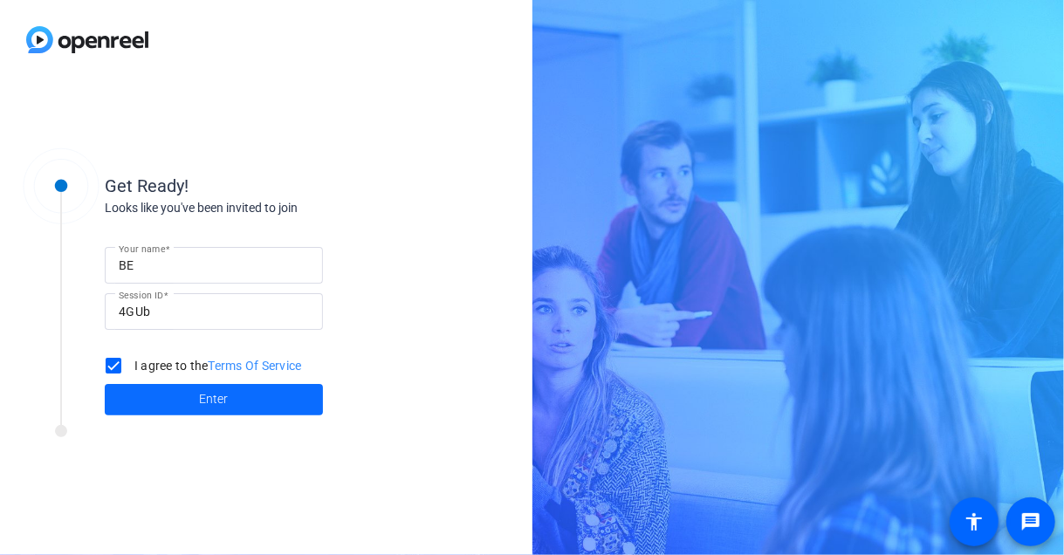
click at [180, 399] on span at bounding box center [214, 400] width 218 height 42
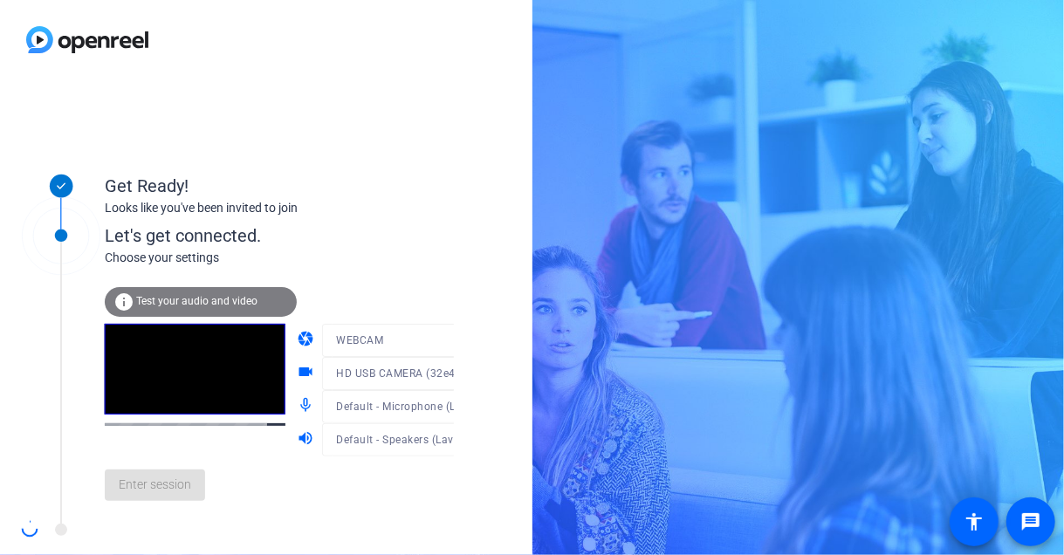
click at [378, 371] on div at bounding box center [405, 366] width 167 height 19
click at [378, 371] on span "HD USB CAMERA (32e4:0317)" at bounding box center [412, 373] width 153 height 14
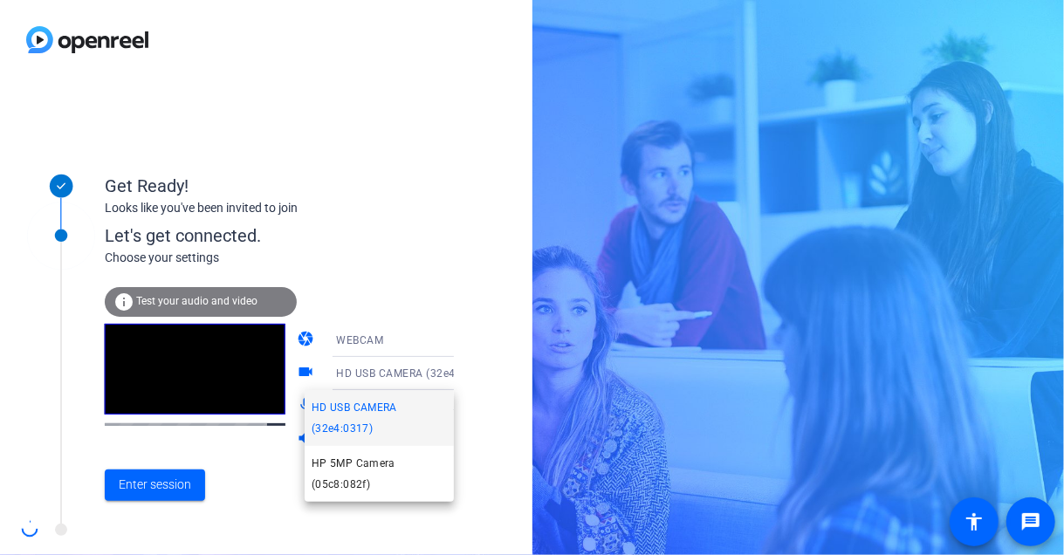
click at [379, 370] on div at bounding box center [532, 277] width 1064 height 555
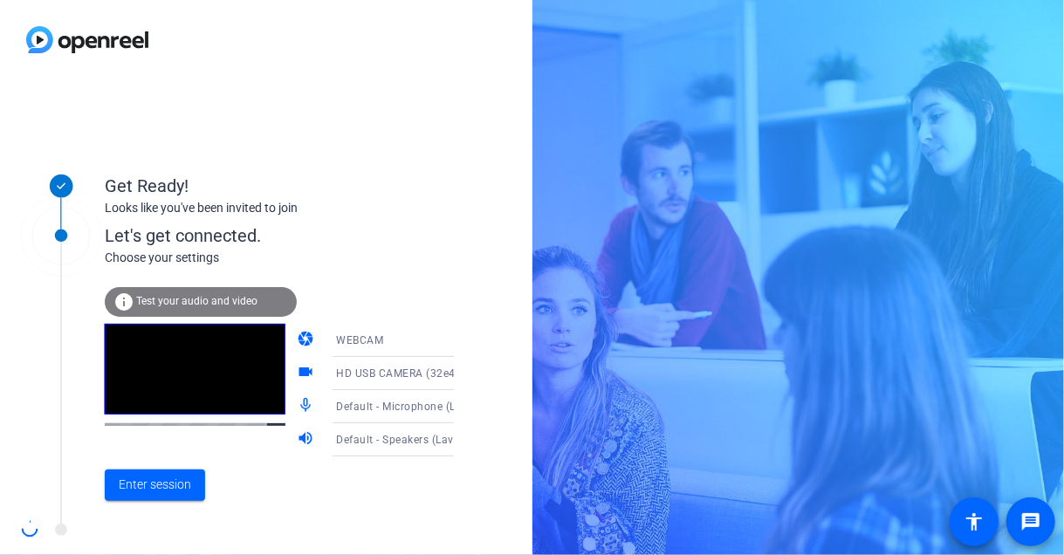
click at [408, 402] on span "Default - Microphone (LavMicro-U)" at bounding box center [423, 406] width 175 height 14
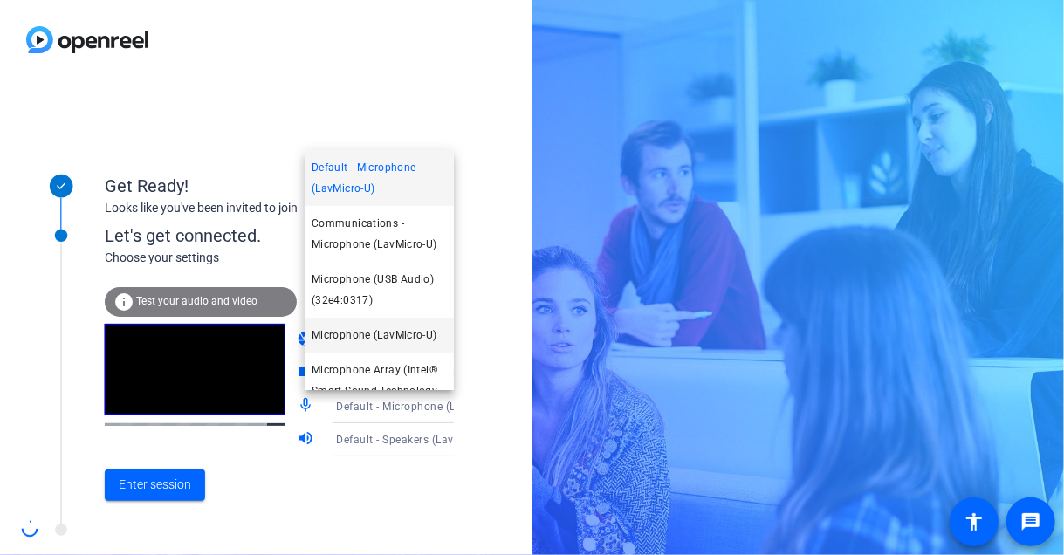
click at [401, 337] on span "Microphone (LavMicro-U)" at bounding box center [375, 335] width 126 height 21
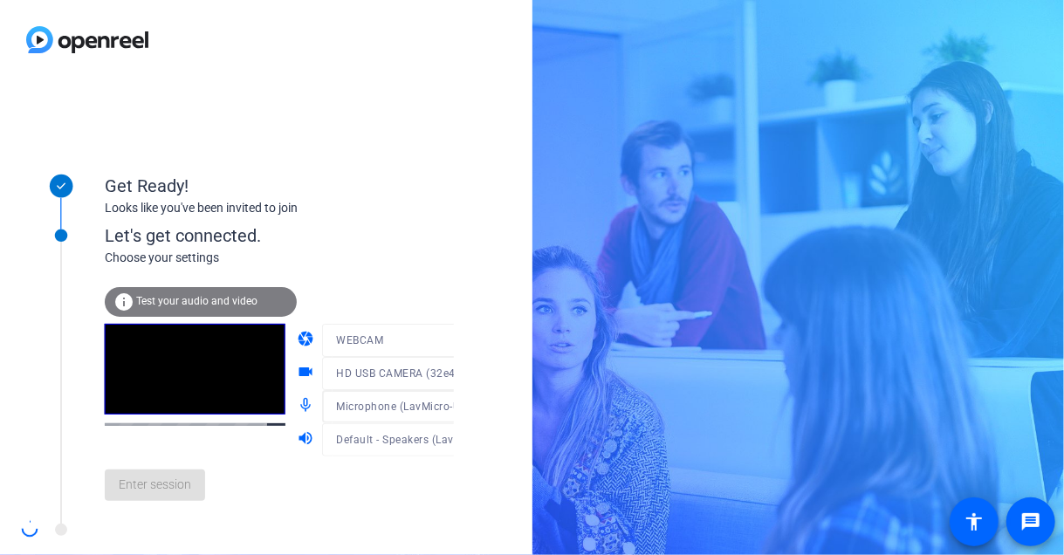
click at [415, 440] on div at bounding box center [405, 432] width 167 height 19
click at [461, 440] on icon at bounding box center [471, 439] width 21 height 21
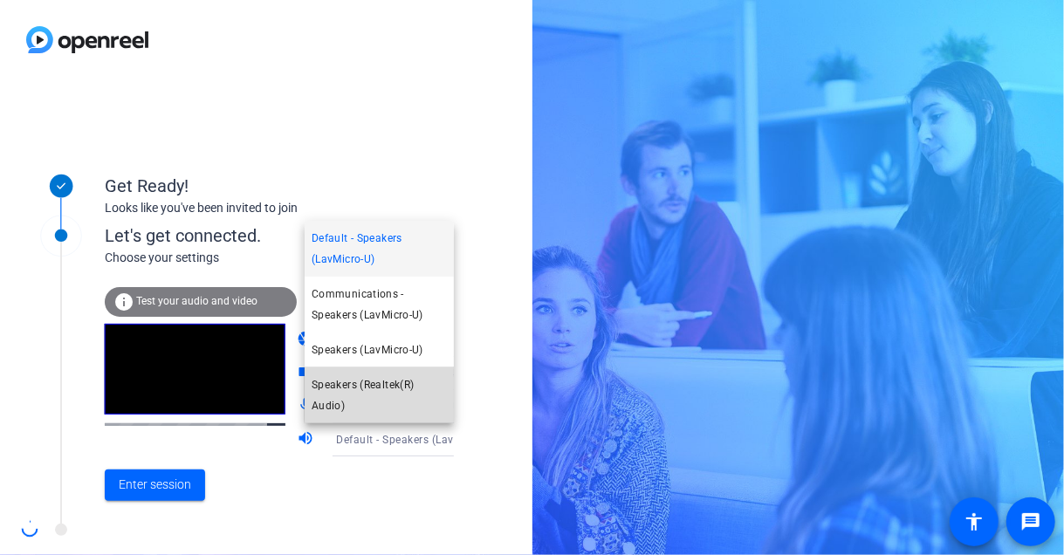
click at [398, 395] on span "Speakers (Realtek(R) Audio)" at bounding box center [379, 395] width 135 height 42
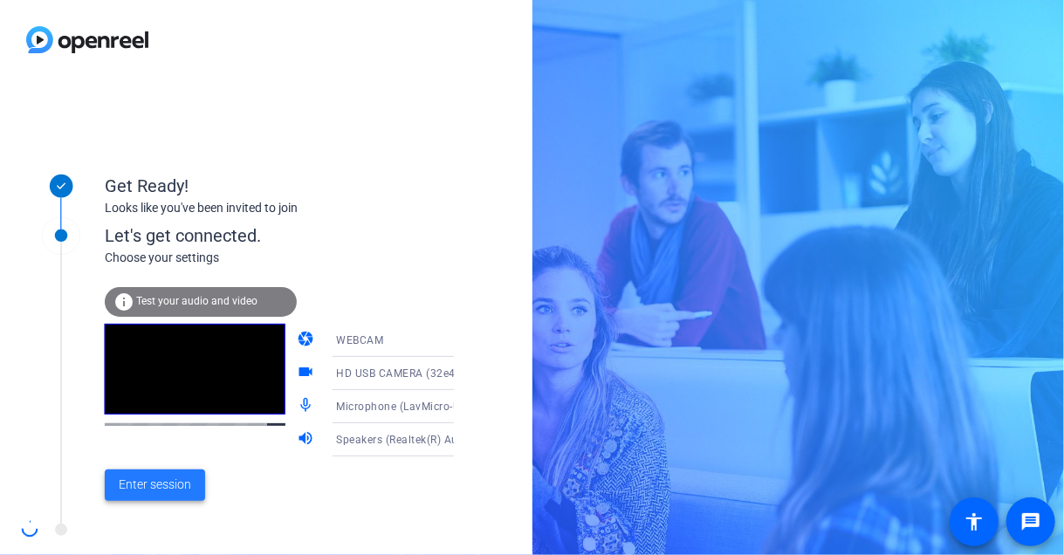
click at [149, 481] on span "Enter session" at bounding box center [155, 485] width 72 height 18
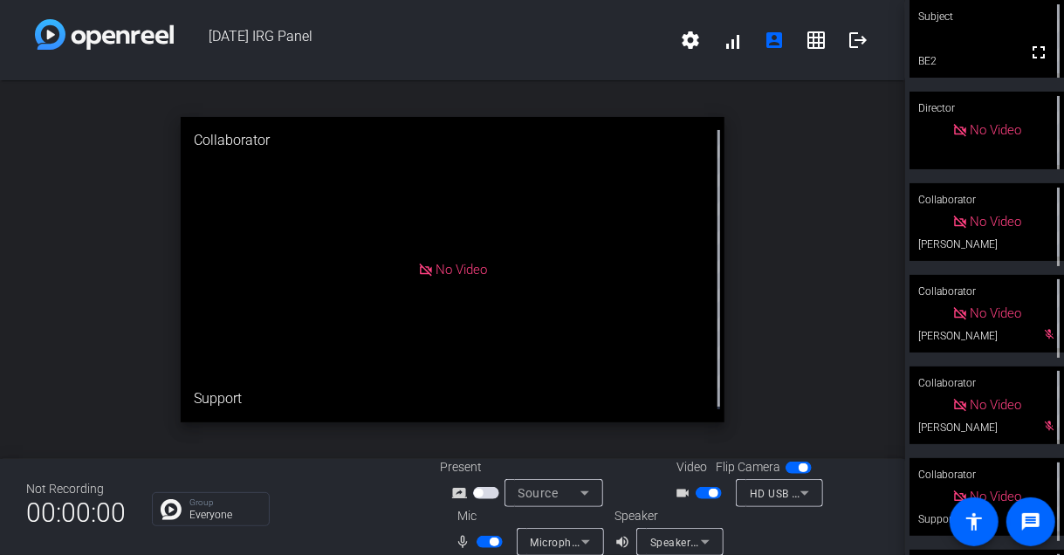
click at [988, 62] on video at bounding box center [987, 39] width 154 height 78
